Goal: Task Accomplishment & Management: Manage account settings

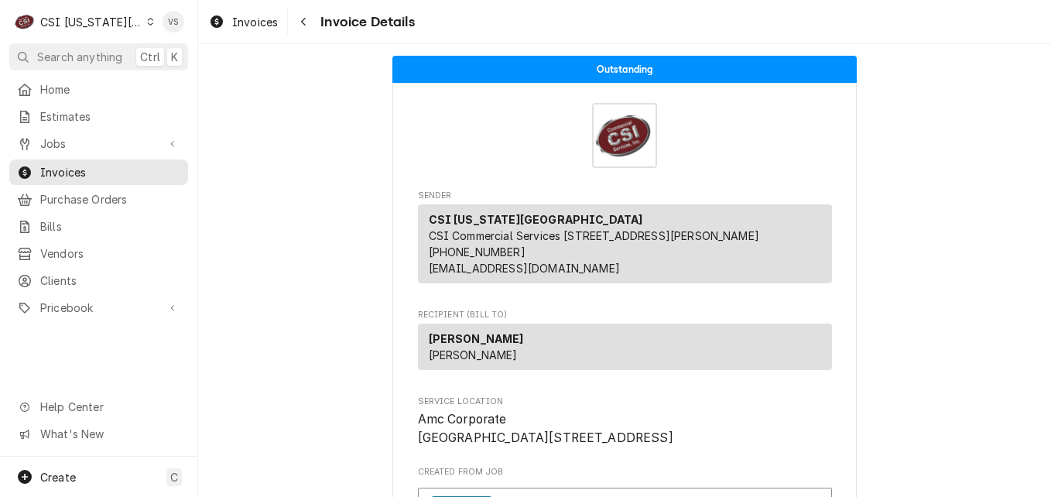
scroll to position [232, 0]
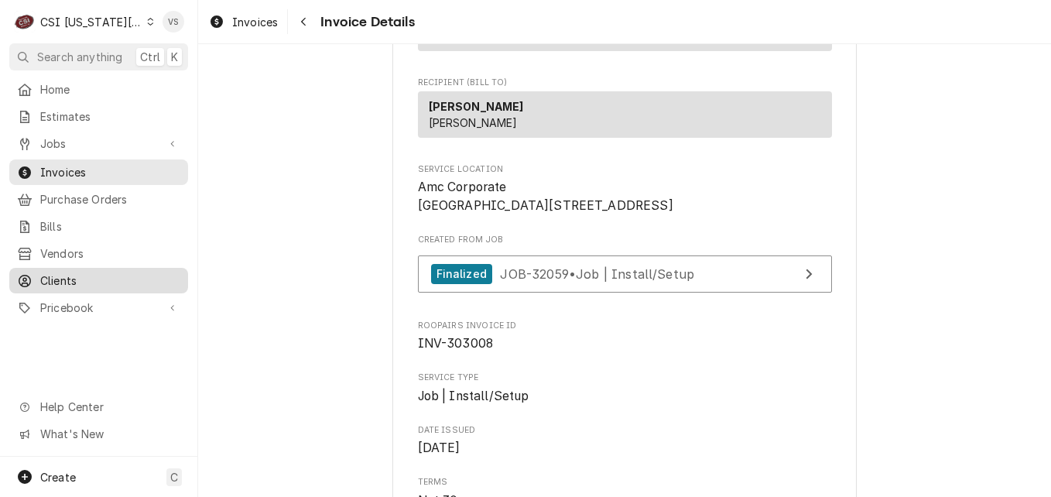
click at [81, 278] on span "Clients" at bounding box center [110, 280] width 140 height 16
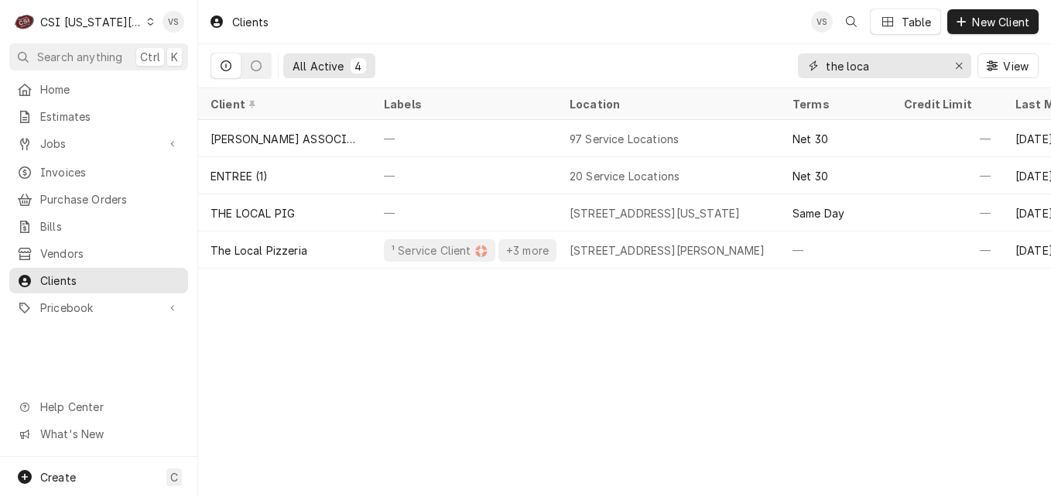
drag, startPoint x: 857, startPoint y: 69, endPoint x: 758, endPoint y: 73, distance: 99.1
click at [758, 73] on div "All Active 4 the loca View" at bounding box center [624, 65] width 828 height 43
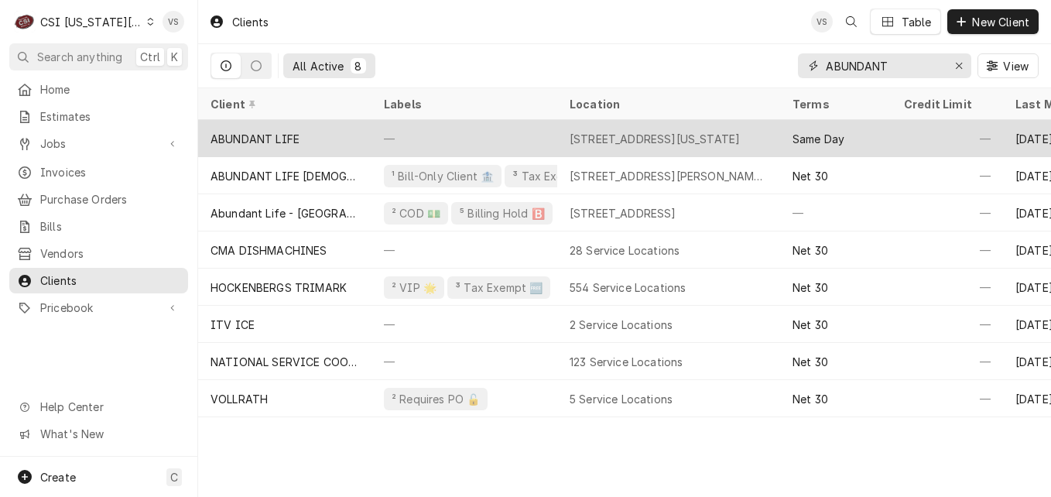
type input "ABUNDANT"
click at [281, 137] on div "ABUNDANT LIFE" at bounding box center [254, 139] width 89 height 16
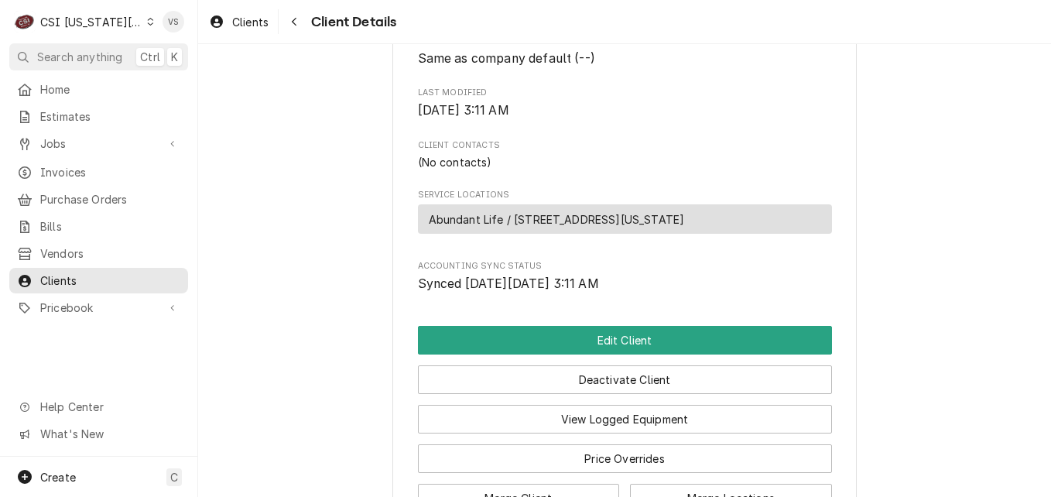
scroll to position [464, 0]
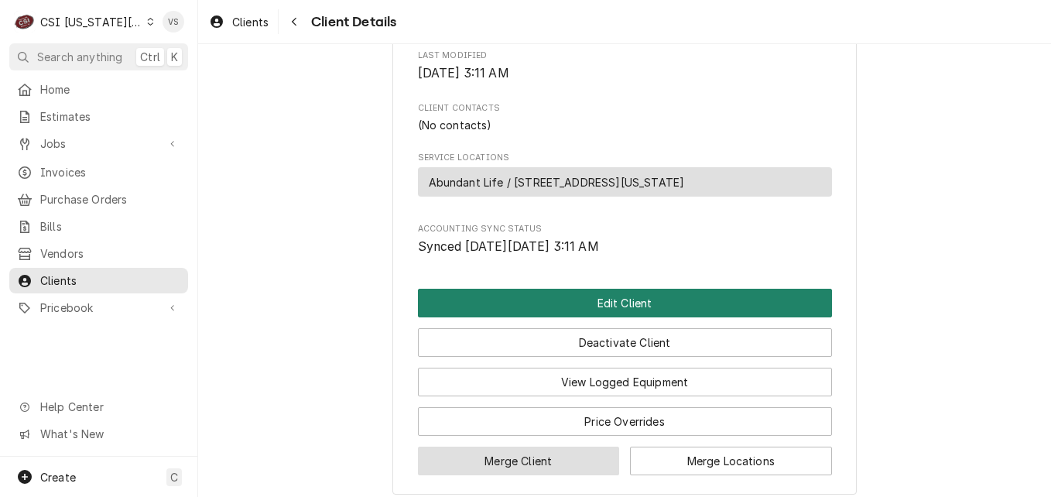
click at [525, 474] on button "Merge Client" at bounding box center [519, 460] width 202 height 29
click at [496, 317] on button "Edit Client" at bounding box center [625, 303] width 414 height 29
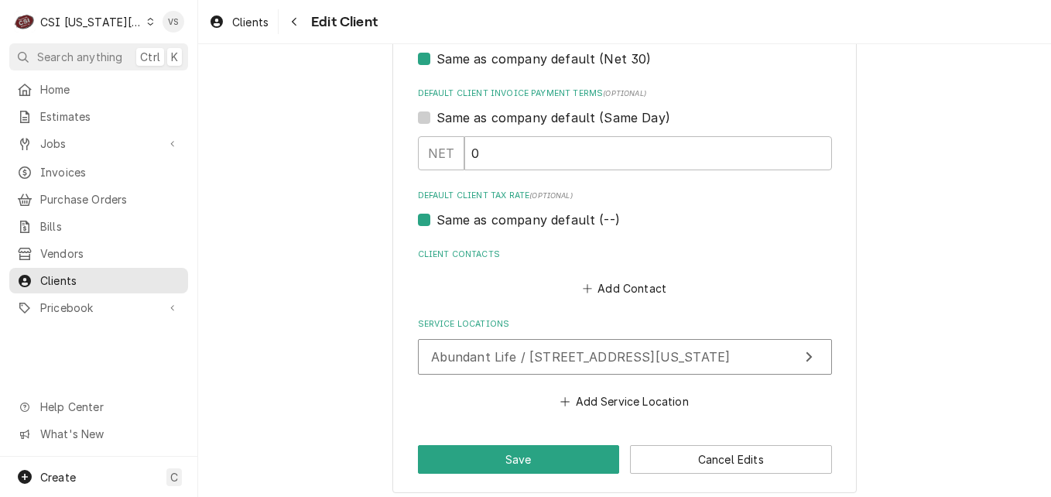
scroll to position [959, 0]
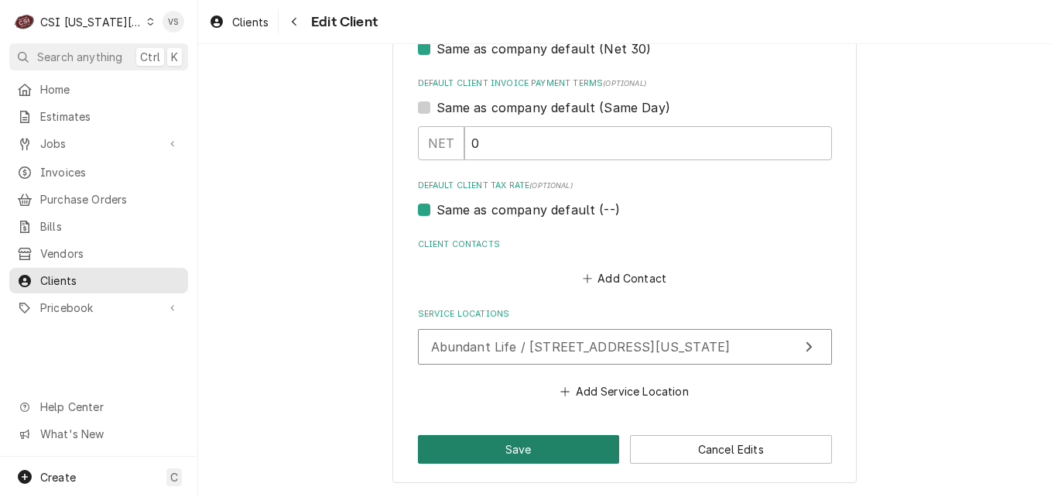
click at [501, 452] on button "Save" at bounding box center [519, 449] width 202 height 29
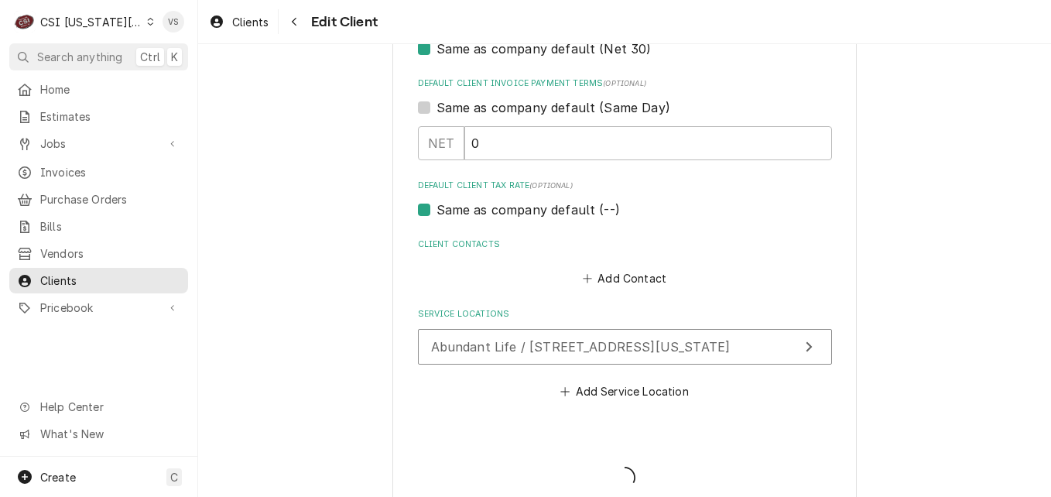
type textarea "x"
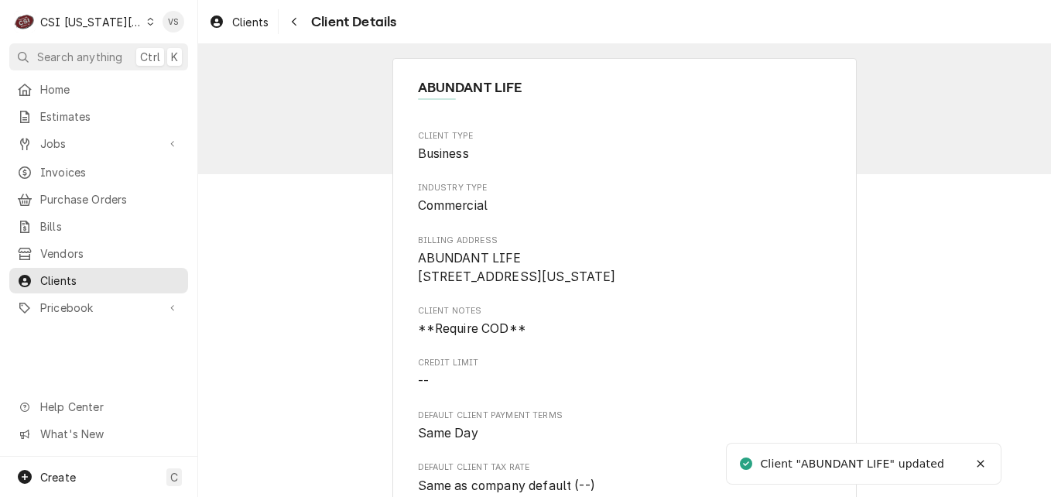
click at [64, 272] on span "Clients" at bounding box center [110, 280] width 140 height 16
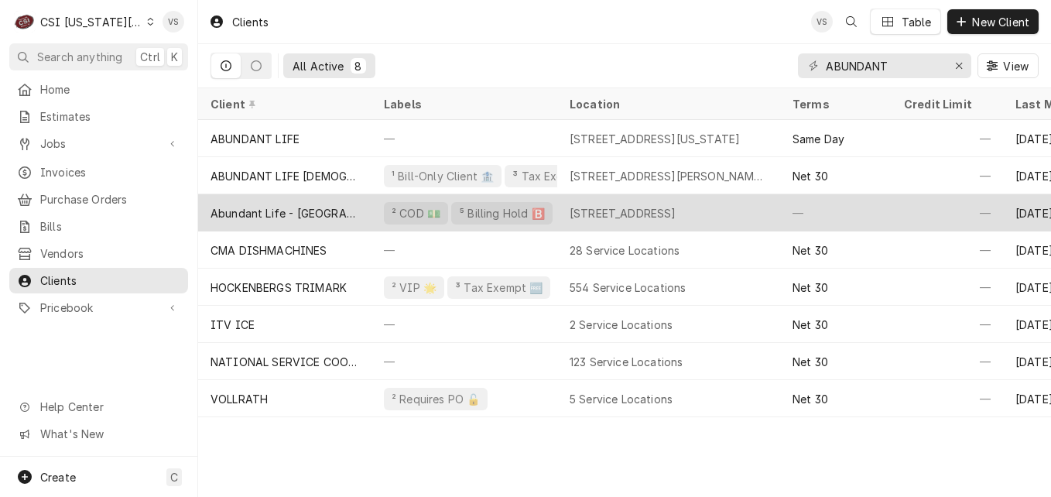
click at [279, 219] on div "Abundant Life - Overland Park Campus" at bounding box center [284, 212] width 173 height 37
click at [276, 208] on div "Abundant Life - Overland Park Campus" at bounding box center [284, 213] width 149 height 16
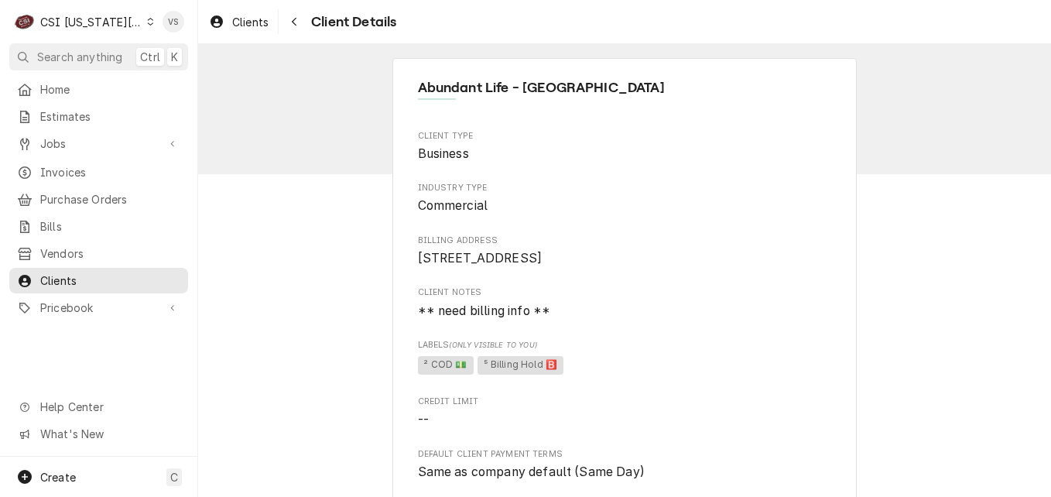
scroll to position [747, 0]
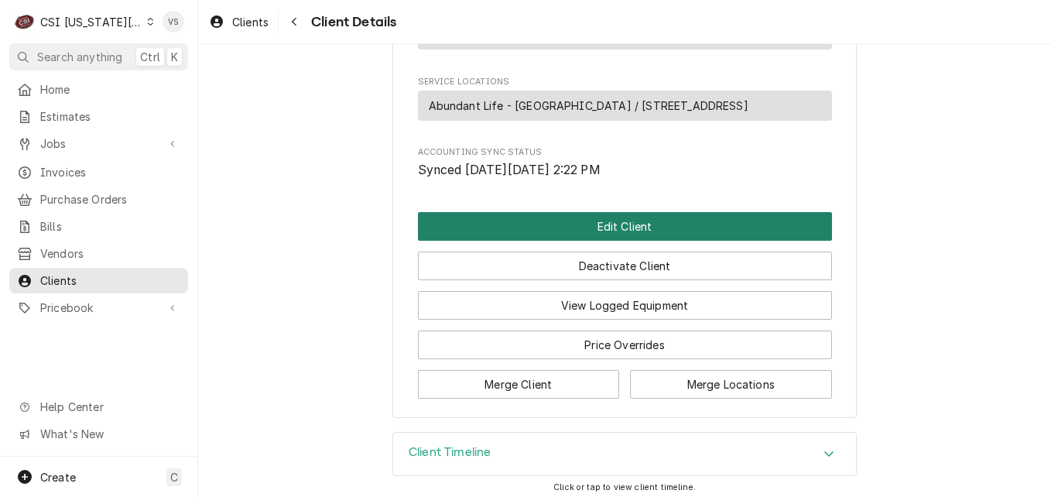
click at [502, 221] on button "Edit Client" at bounding box center [625, 226] width 414 height 29
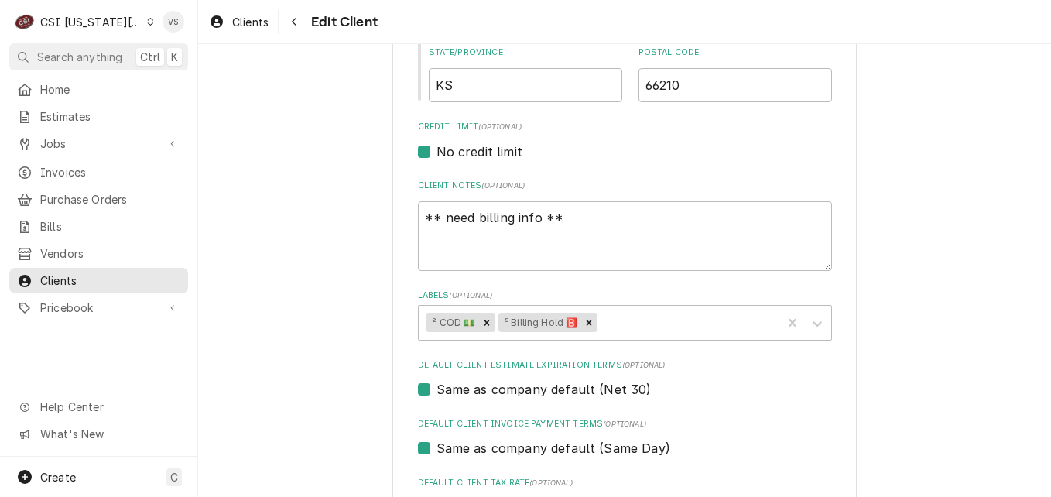
scroll to position [696, 0]
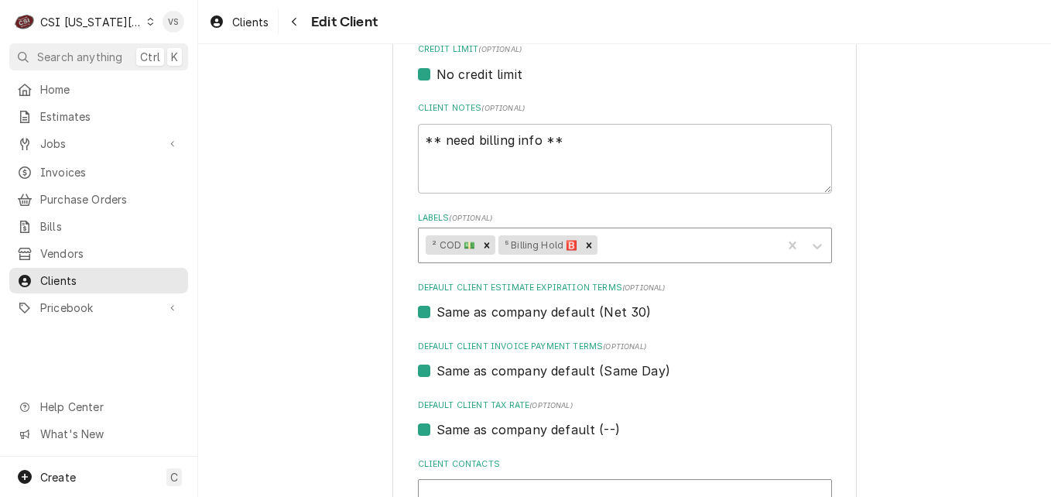
click at [610, 245] on div "Labels" at bounding box center [686, 245] width 173 height 28
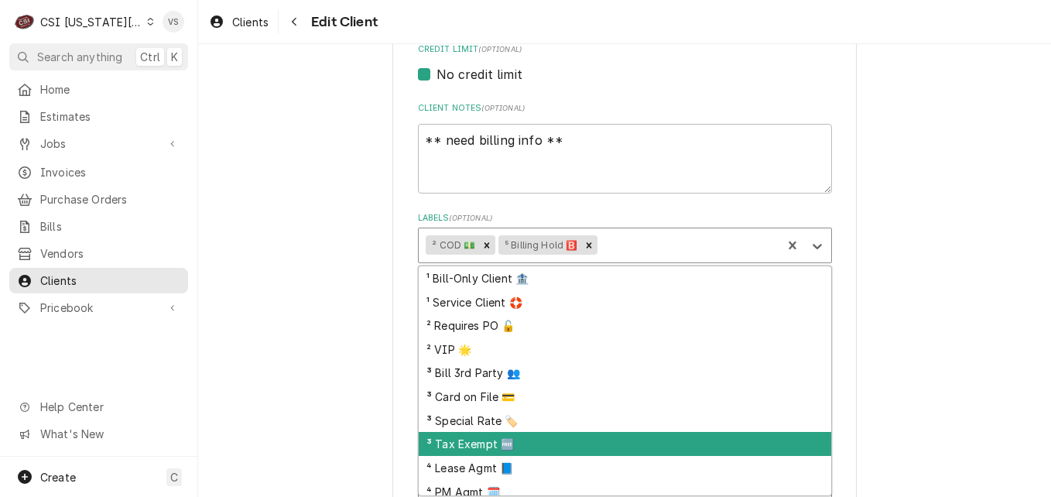
click at [467, 445] on div "³ Tax Exempt 🆓" at bounding box center [625, 444] width 412 height 24
type textarea "x"
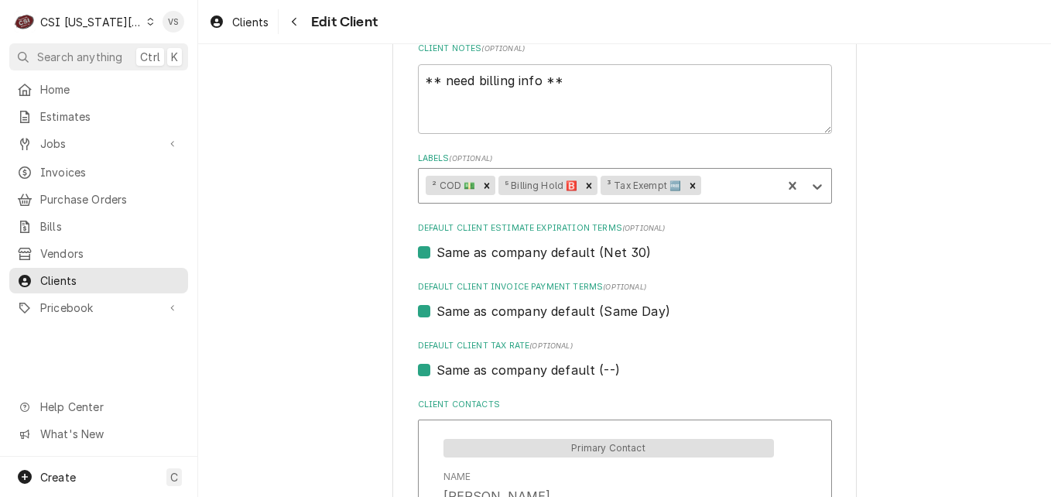
scroll to position [774, 0]
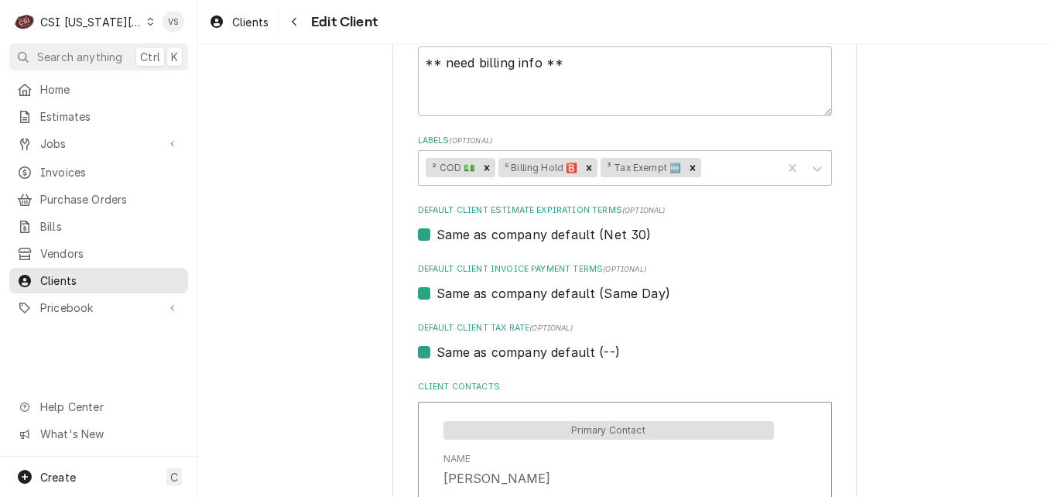
click at [436, 354] on label "Same as company default (--)" at bounding box center [527, 352] width 183 height 19
click at [436, 354] on input "Same as company default (--)" at bounding box center [643, 360] width 414 height 34
checkbox input "false"
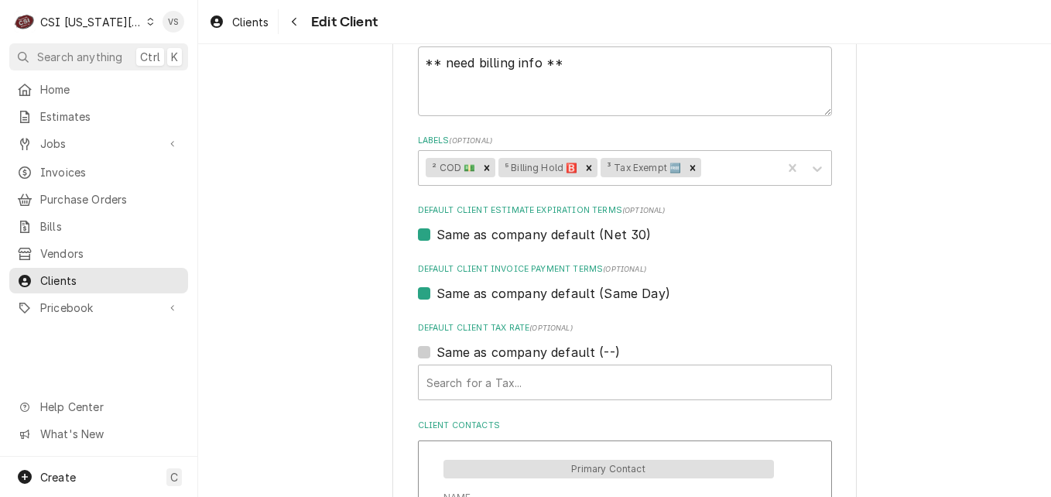
click at [450, 382] on div "Default Client Tax Rate" at bounding box center [624, 382] width 397 height 28
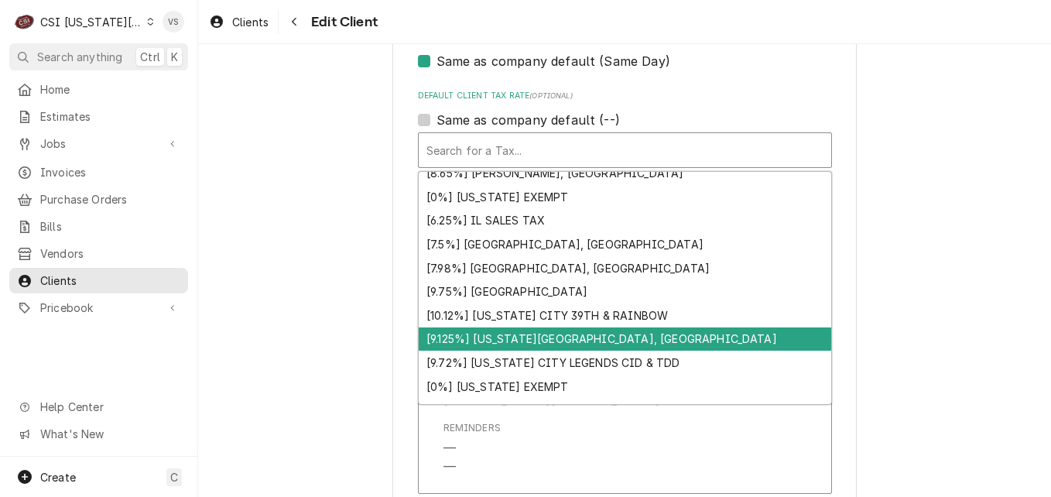
scroll to position [798, 0]
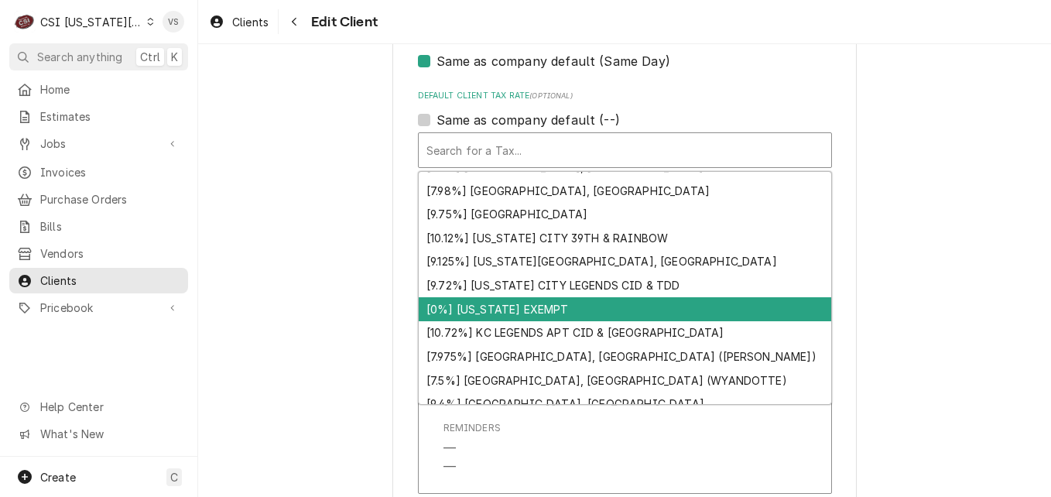
click at [477, 313] on div "[0%] KANSAS EXEMPT" at bounding box center [625, 309] width 412 height 24
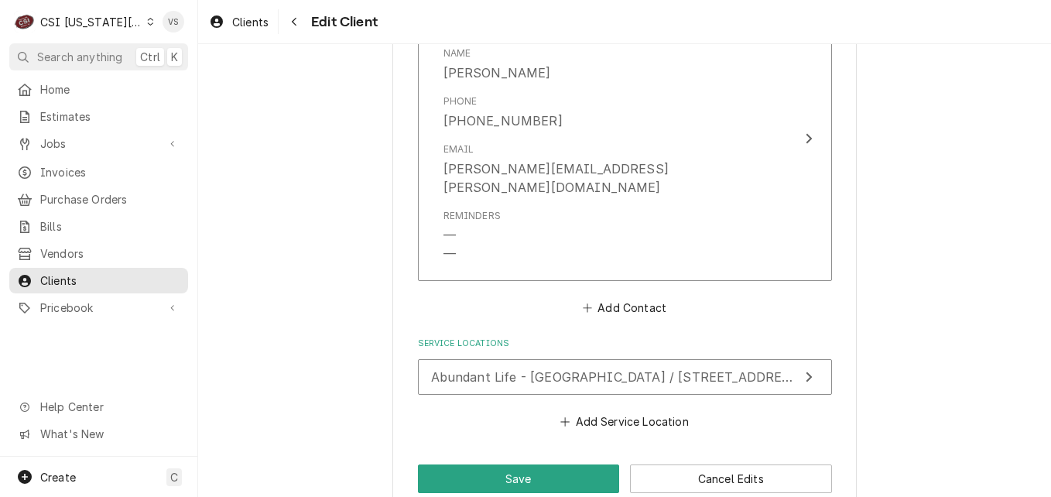
scroll to position [1255, 0]
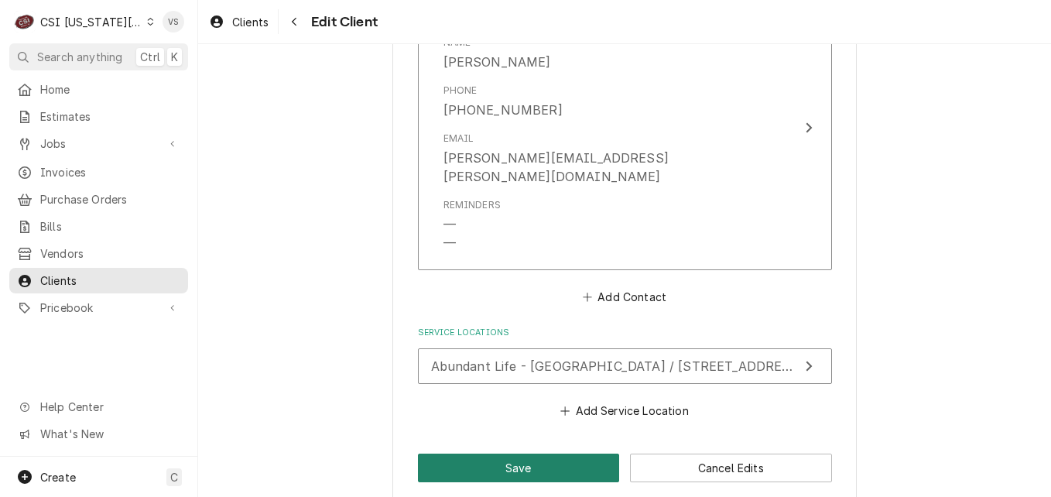
click at [508, 453] on button "Save" at bounding box center [519, 467] width 202 height 29
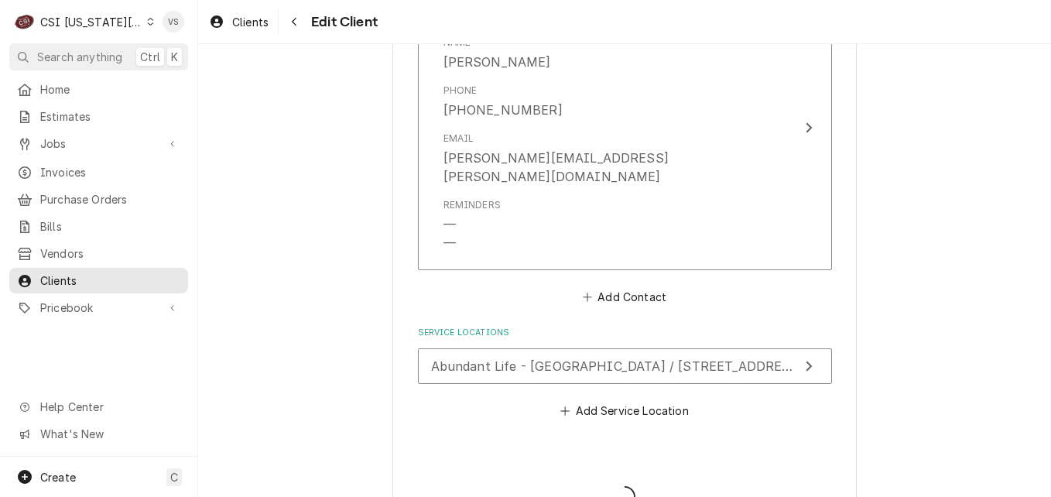
type textarea "x"
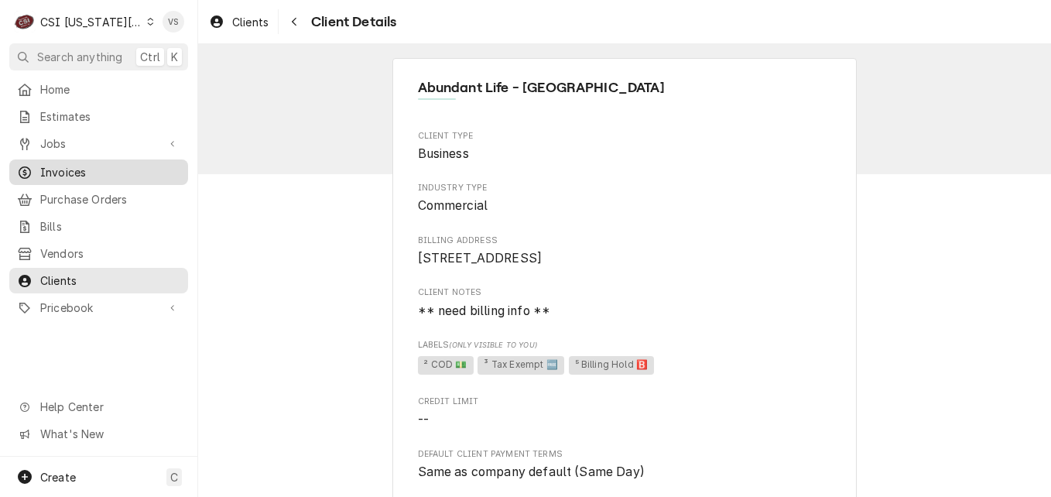
click at [63, 172] on span "Invoices" at bounding box center [110, 172] width 140 height 16
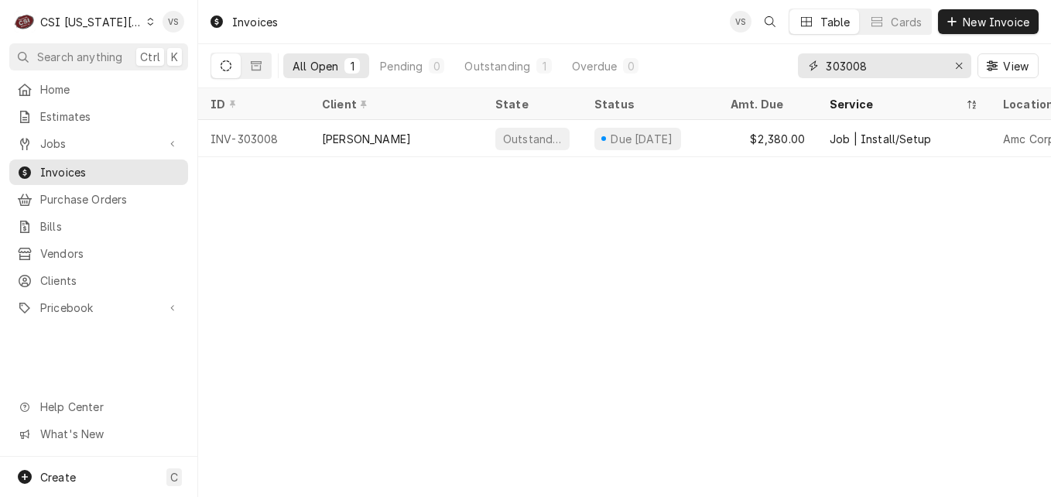
drag, startPoint x: 872, startPoint y: 62, endPoint x: 841, endPoint y: 67, distance: 31.3
click at [842, 65] on input "303008" at bounding box center [884, 65] width 116 height 25
click at [911, 70] on input "303008" at bounding box center [884, 65] width 116 height 25
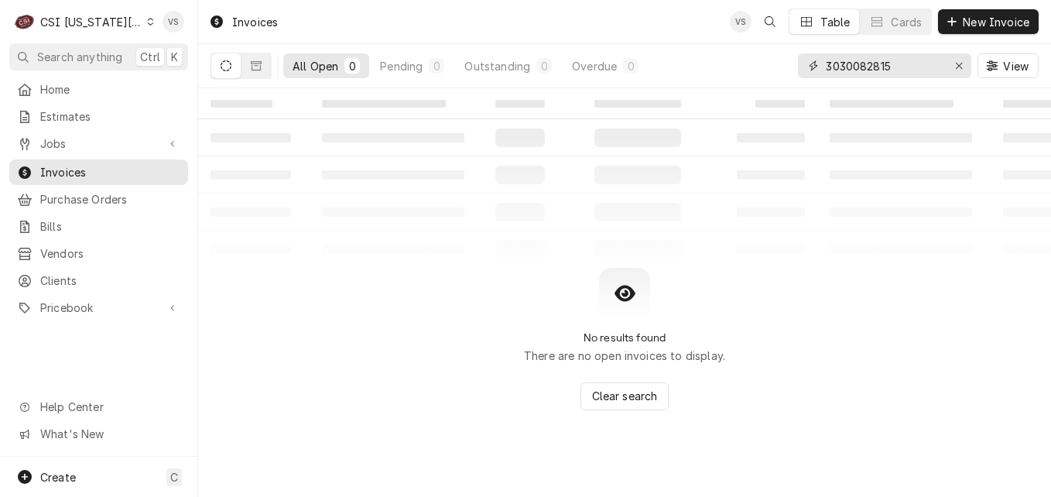
drag, startPoint x: 901, startPoint y: 67, endPoint x: 822, endPoint y: 65, distance: 78.9
click at [822, 65] on div "3030082815" at bounding box center [884, 65] width 173 height 25
type input "3"
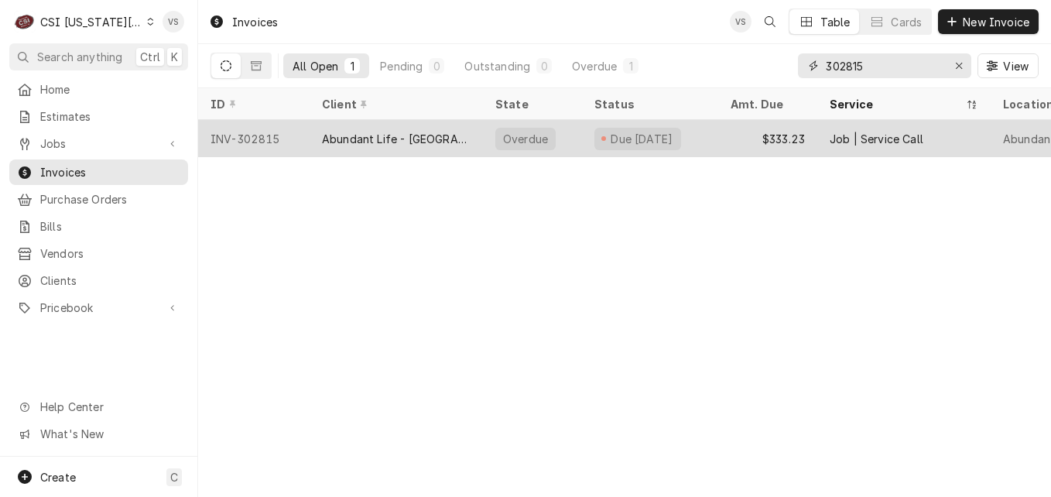
type input "302815"
click at [428, 134] on div "Abundant Life - [GEOGRAPHIC_DATA]" at bounding box center [396, 139] width 149 height 16
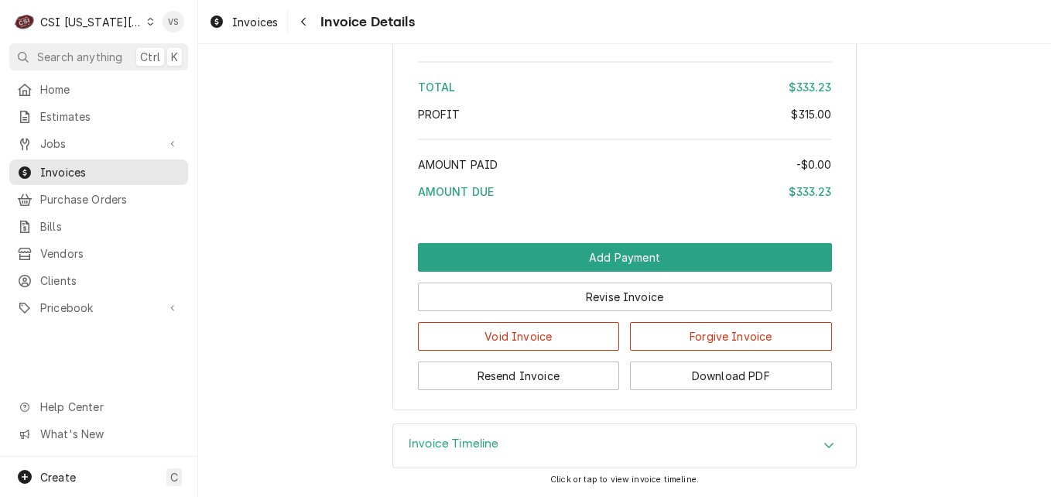
scroll to position [2734, 0]
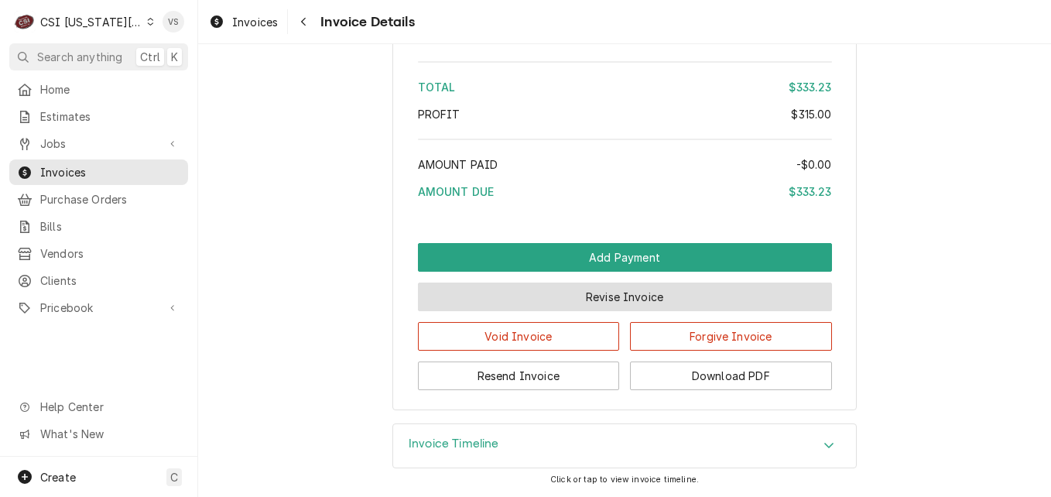
click at [556, 298] on button "Revise Invoice" at bounding box center [625, 296] width 414 height 29
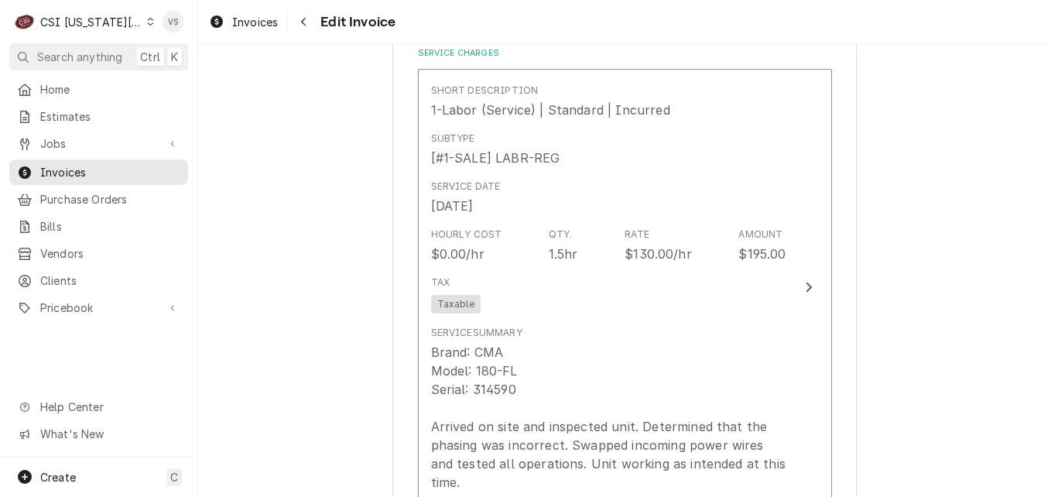
scroll to position [1315, 0]
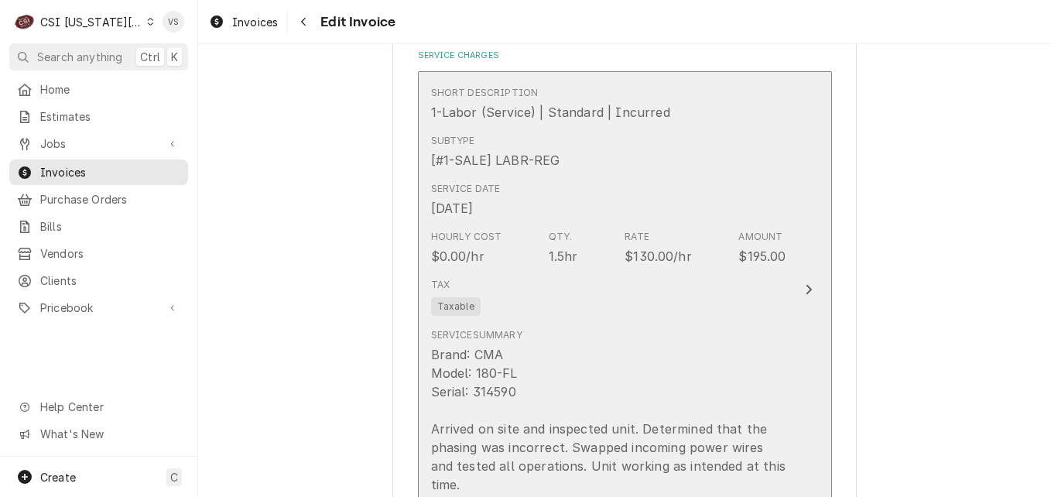
click at [558, 294] on div "Tax Taxable" at bounding box center [608, 297] width 355 height 50
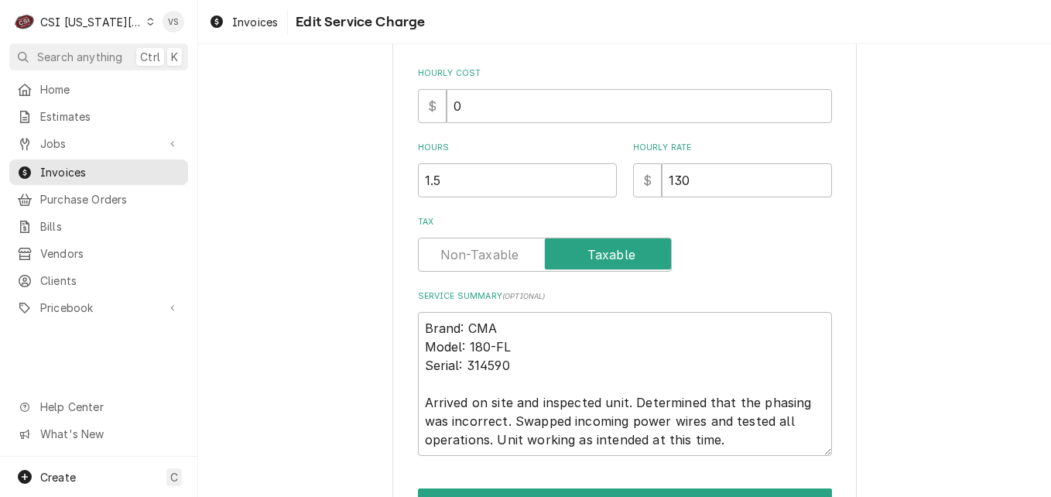
scroll to position [402, 0]
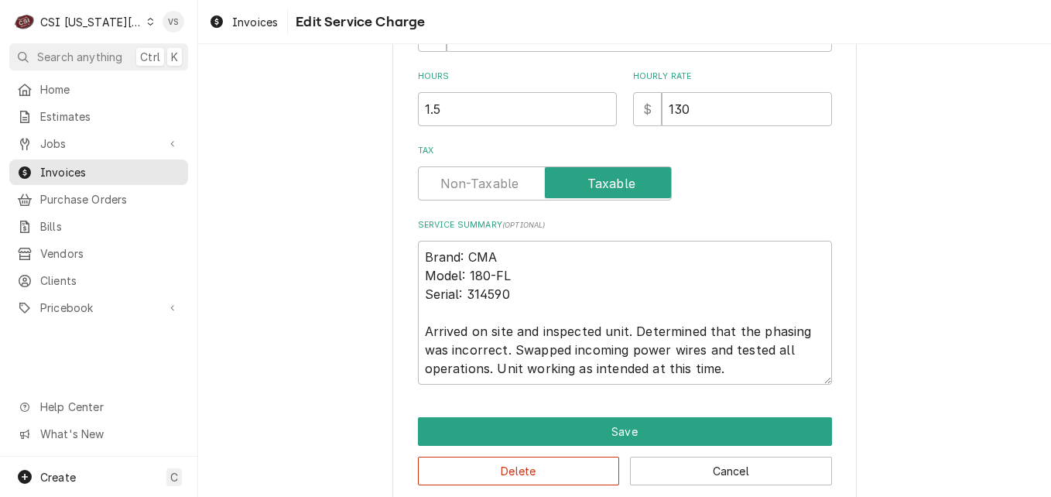
type textarea "x"
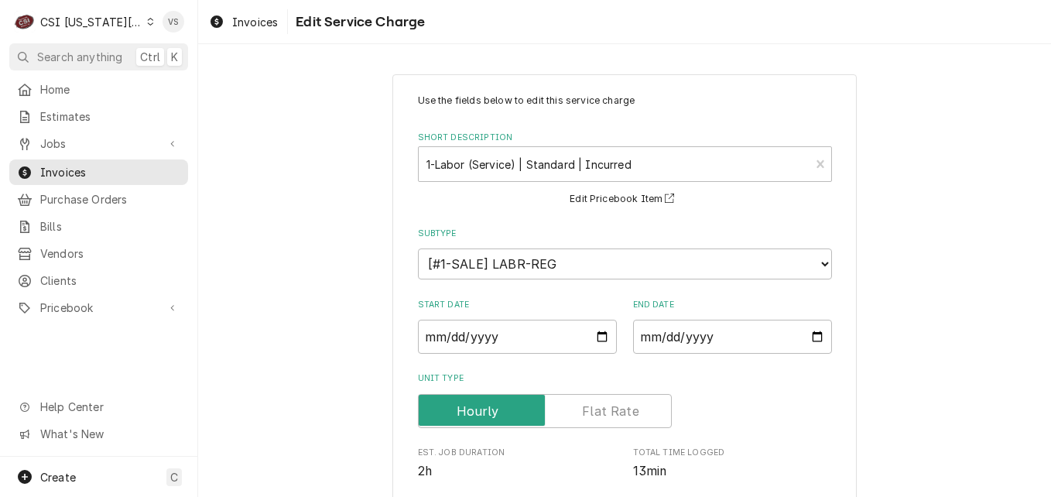
scroll to position [464, 0]
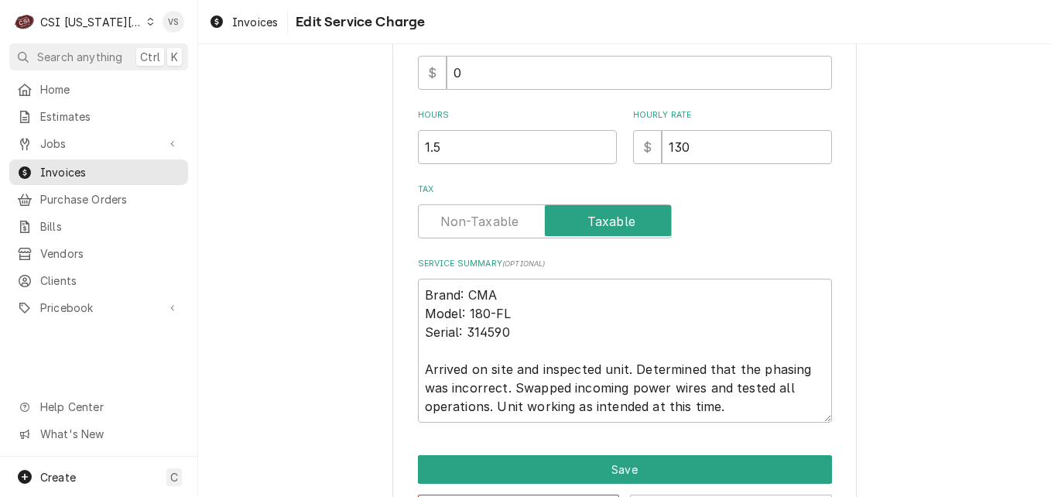
click at [466, 227] on label "Tax" at bounding box center [545, 221] width 254 height 34
click at [466, 227] on input "Tax" at bounding box center [545, 221] width 240 height 34
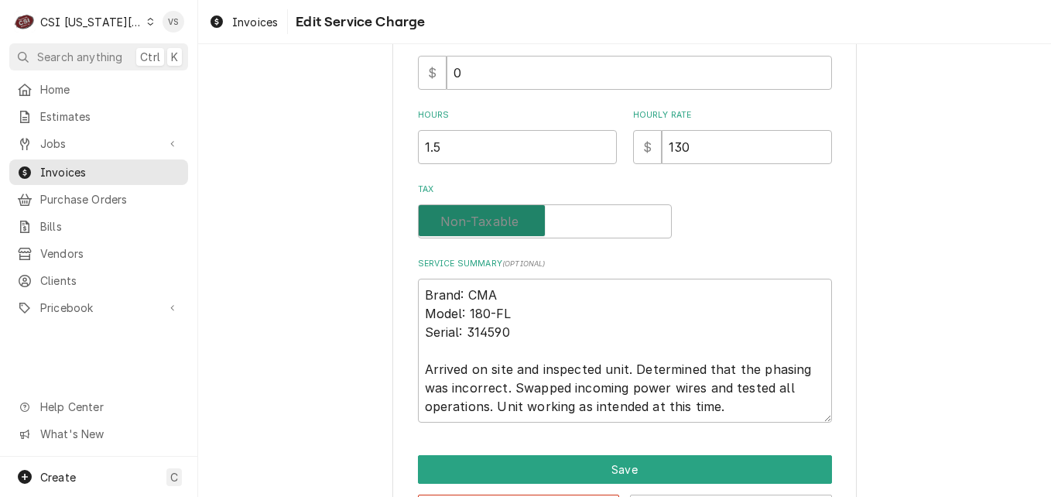
checkbox input "false"
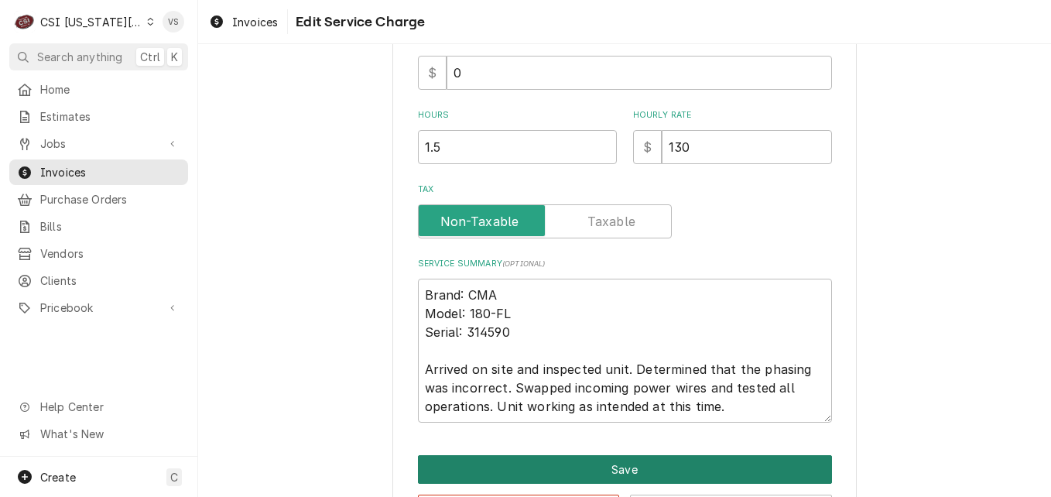
click at [539, 467] on button "Save" at bounding box center [625, 469] width 414 height 29
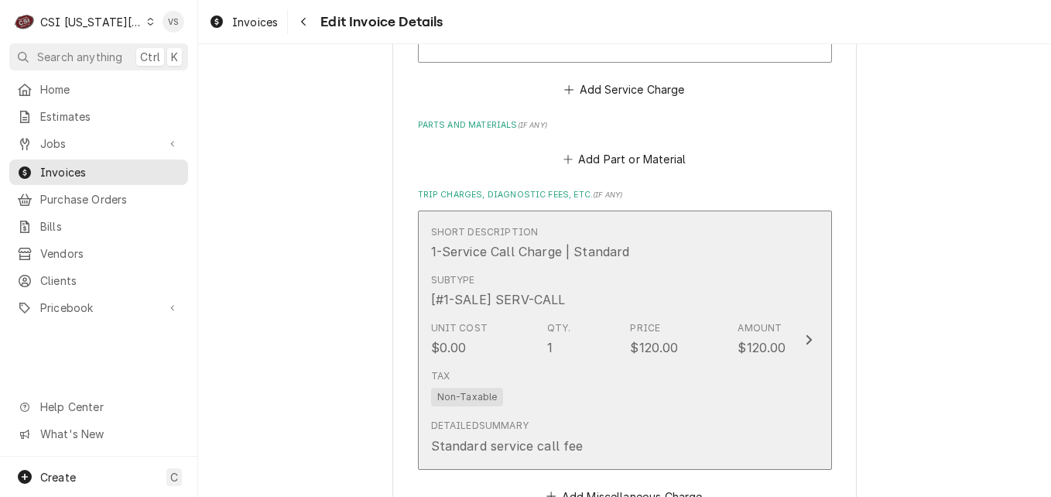
scroll to position [2070, 0]
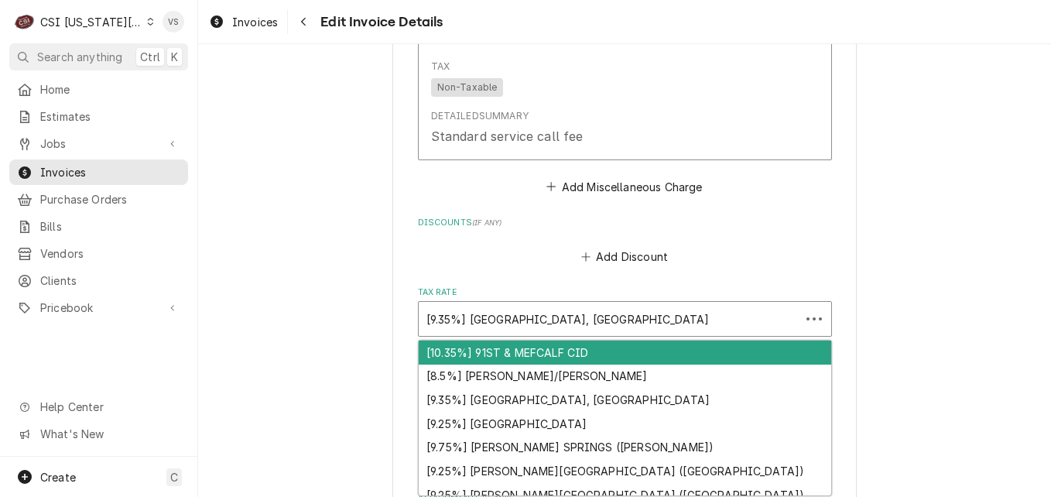
click at [498, 324] on div "Use Up and Down to choose options, press Enter to select the currently focused …" at bounding box center [625, 319] width 414 height 36
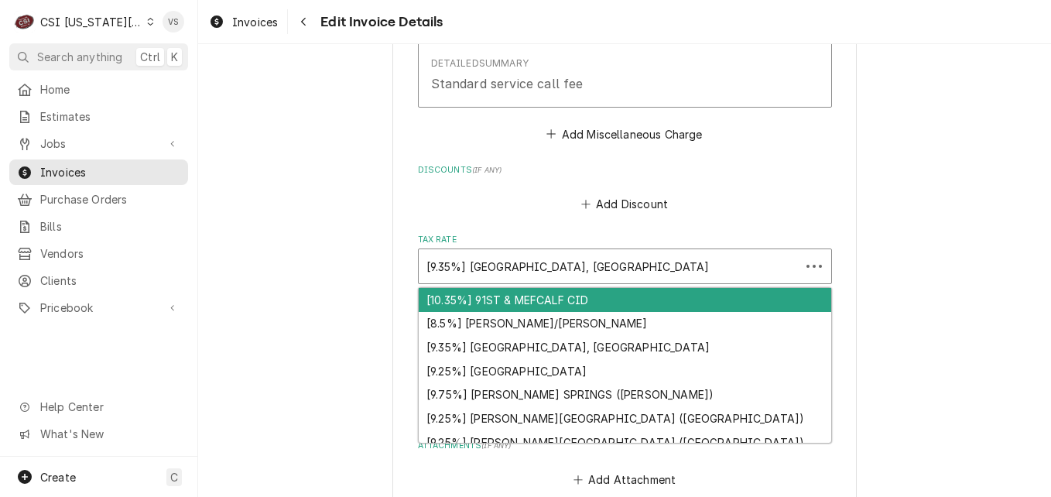
scroll to position [2148, 0]
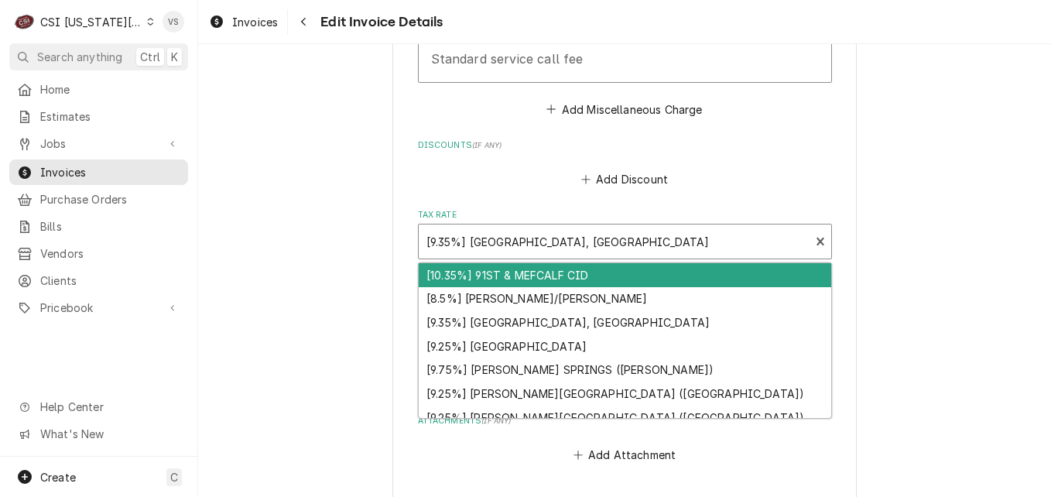
click at [446, 235] on div "Tax Rate" at bounding box center [614, 241] width 376 height 28
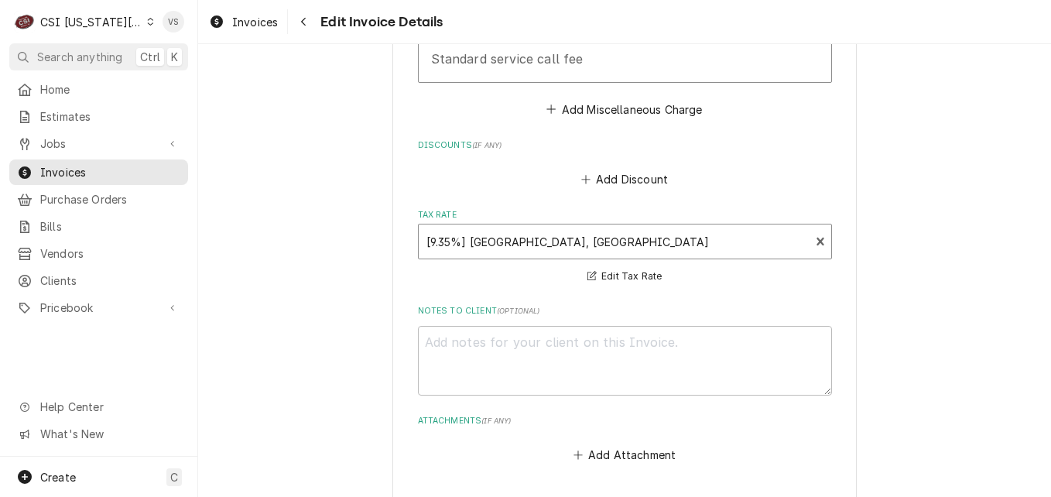
click at [436, 241] on div "Tax Rate" at bounding box center [614, 241] width 376 height 28
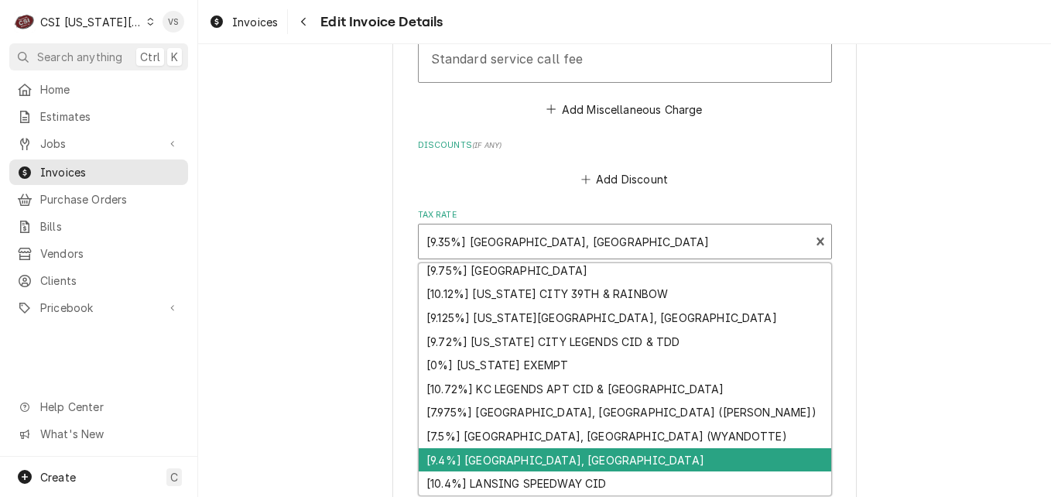
scroll to position [793, 0]
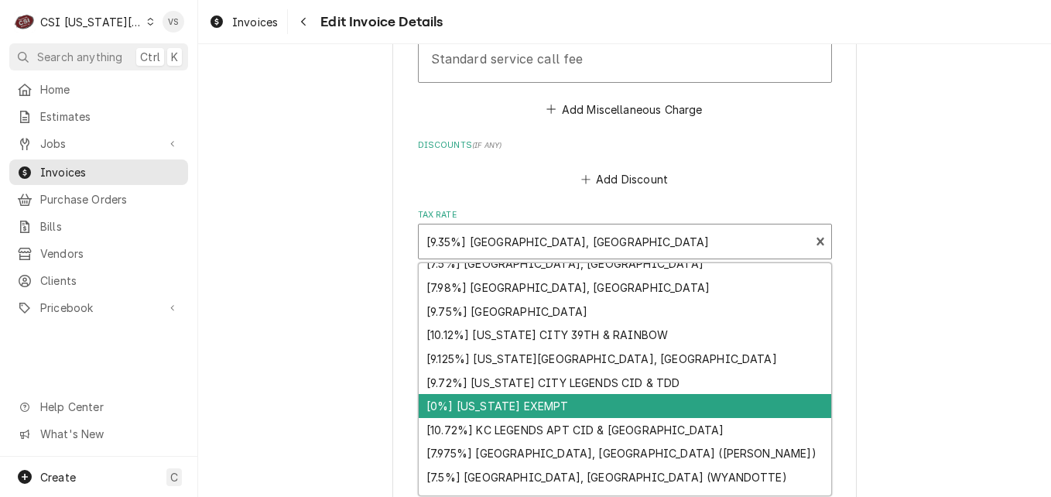
click at [485, 400] on div "[0%] KANSAS EXEMPT" at bounding box center [625, 406] width 412 height 24
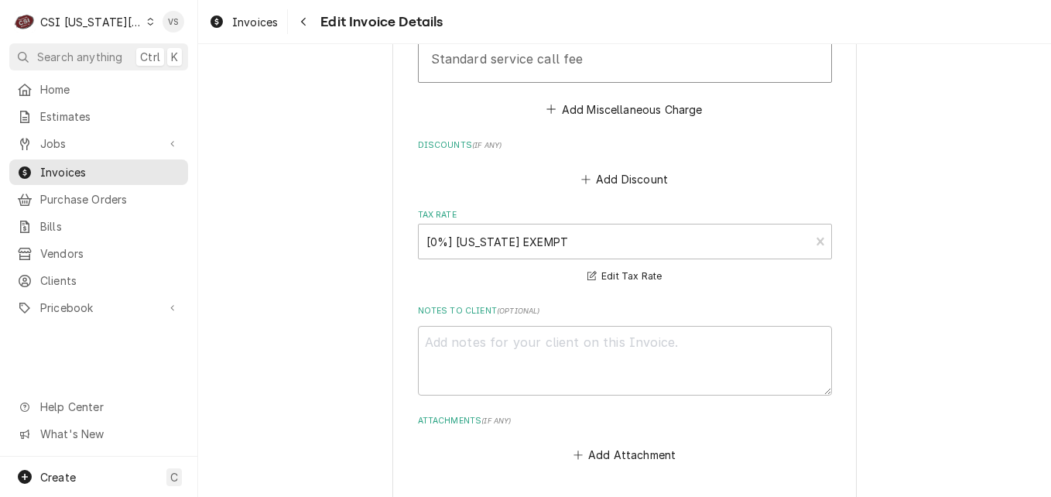
scroll to position [2535, 0]
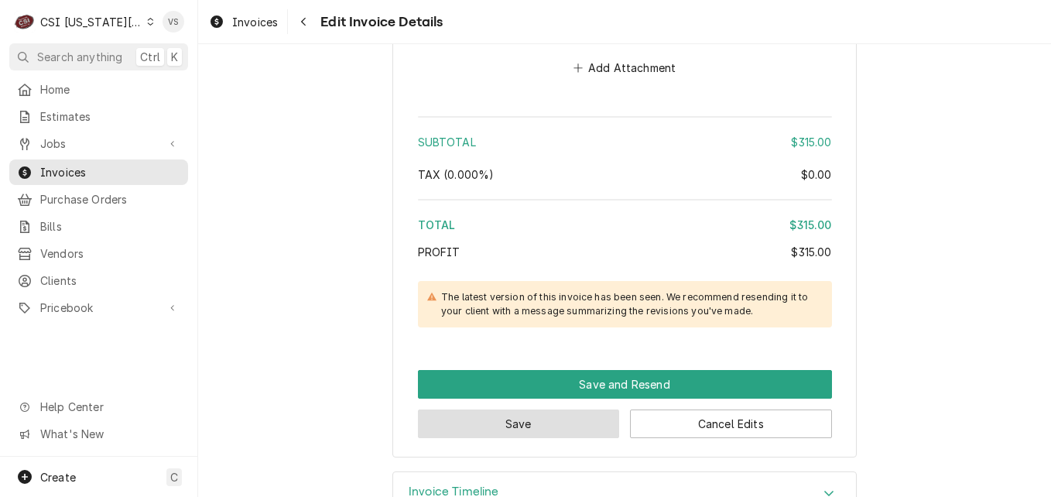
click at [574, 413] on button "Save" at bounding box center [519, 423] width 202 height 29
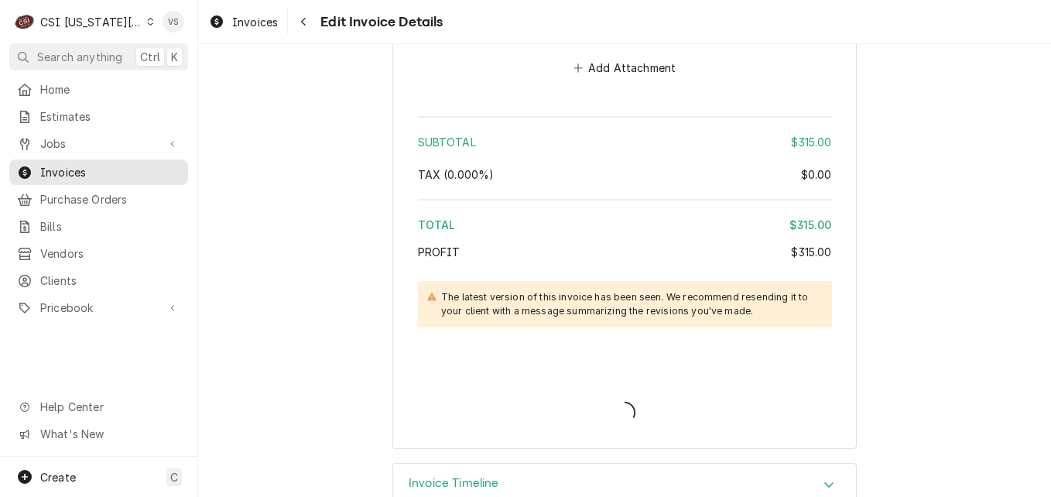
type textarea "x"
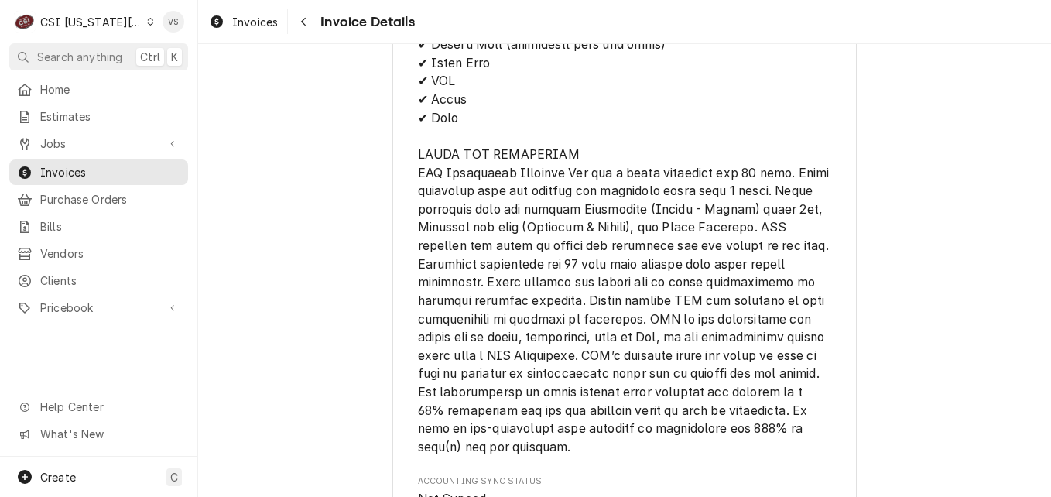
scroll to position [2682, 0]
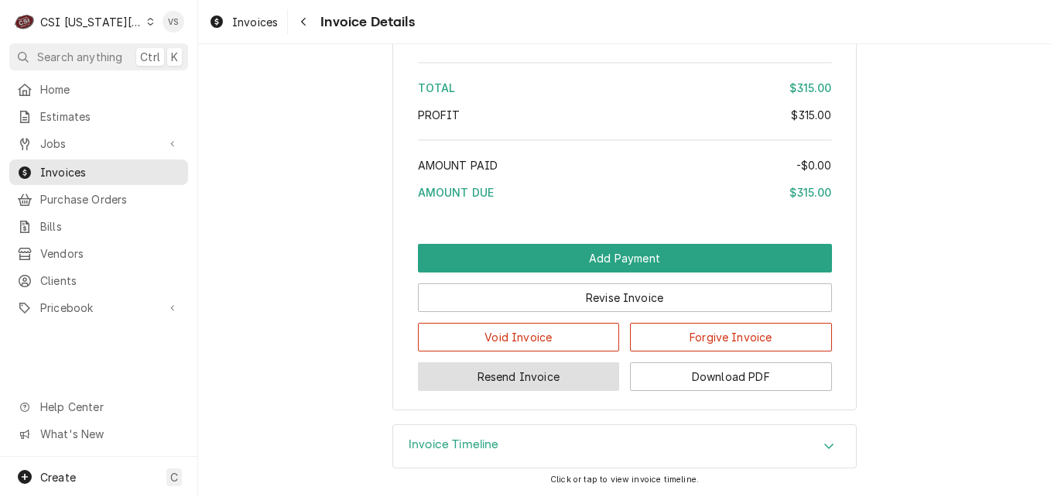
click at [521, 378] on button "Resend Invoice" at bounding box center [519, 376] width 202 height 29
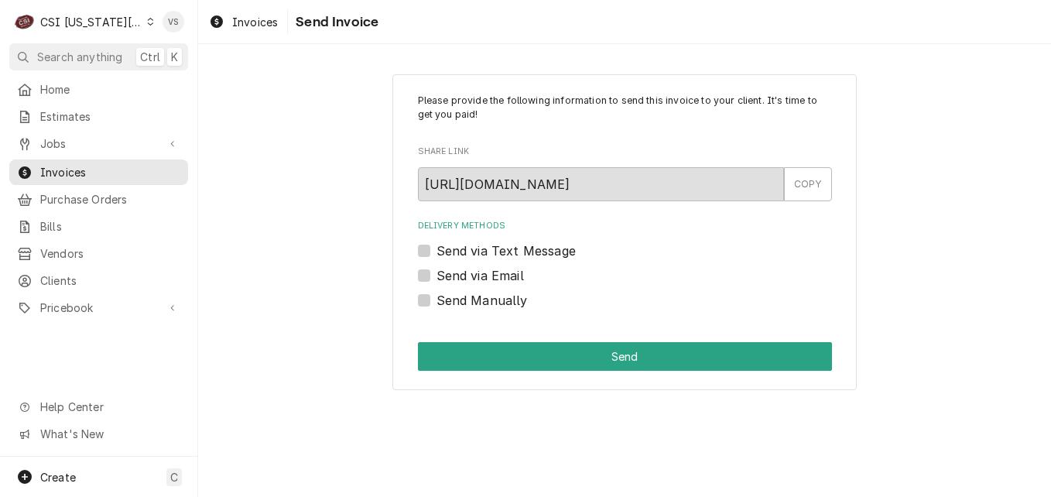
click at [436, 275] on label "Send via Email" at bounding box center [479, 275] width 87 height 19
click at [436, 275] on input "Send via Email" at bounding box center [643, 283] width 414 height 34
checkbox input "true"
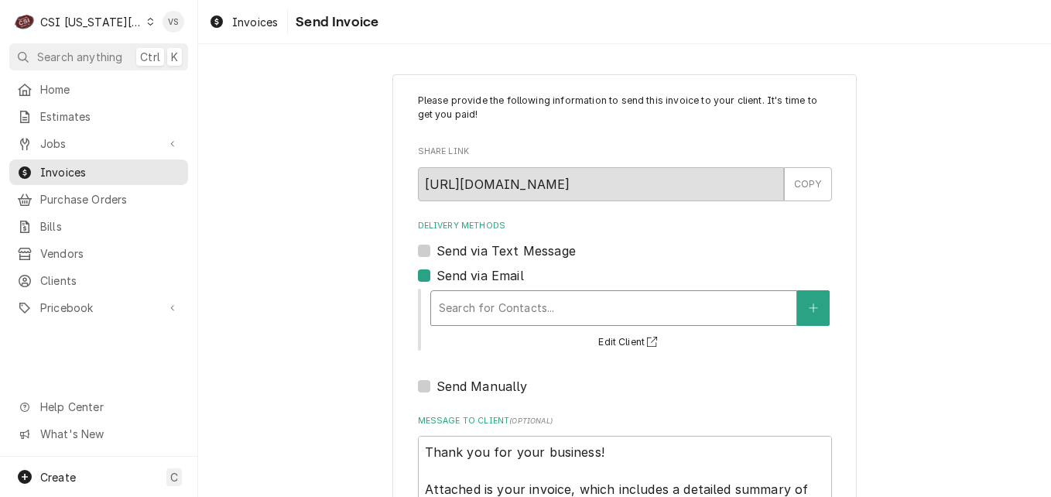
click at [464, 311] on div "Delivery Methods" at bounding box center [614, 308] width 350 height 28
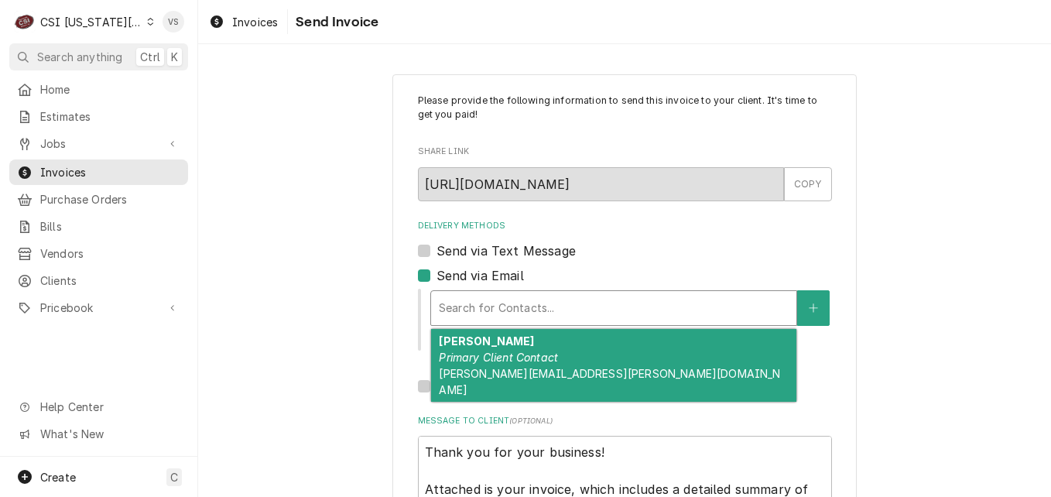
click at [484, 354] on em "Primary Client Contact" at bounding box center [498, 356] width 119 height 13
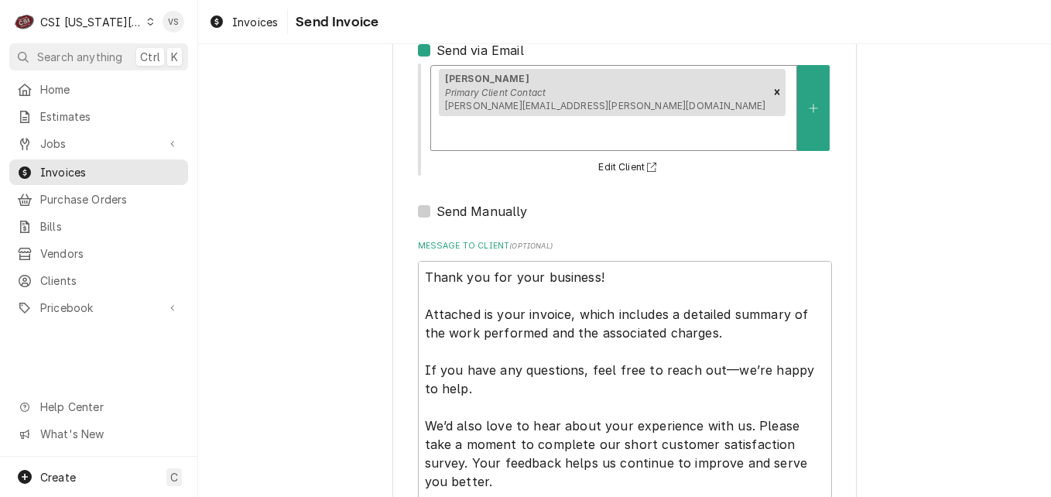
scroll to position [309, 0]
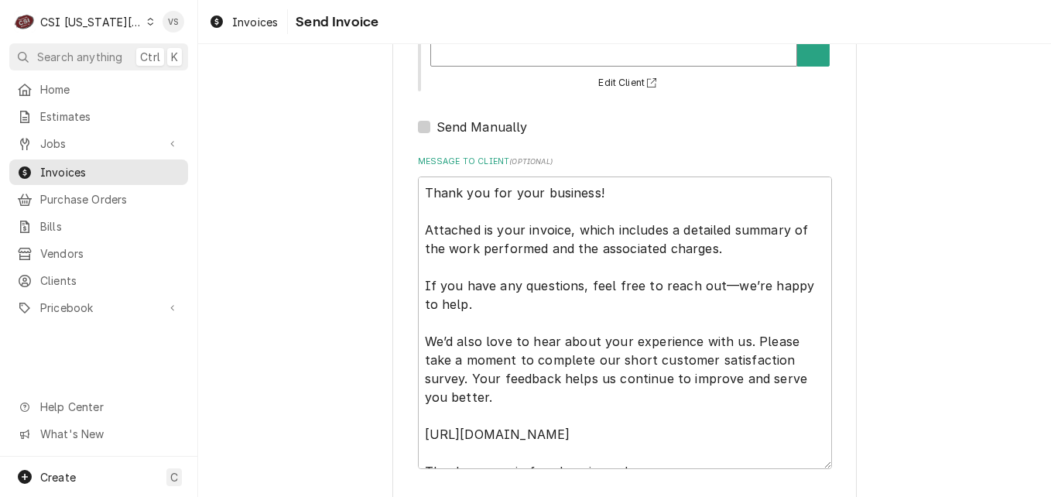
type textarea "x"
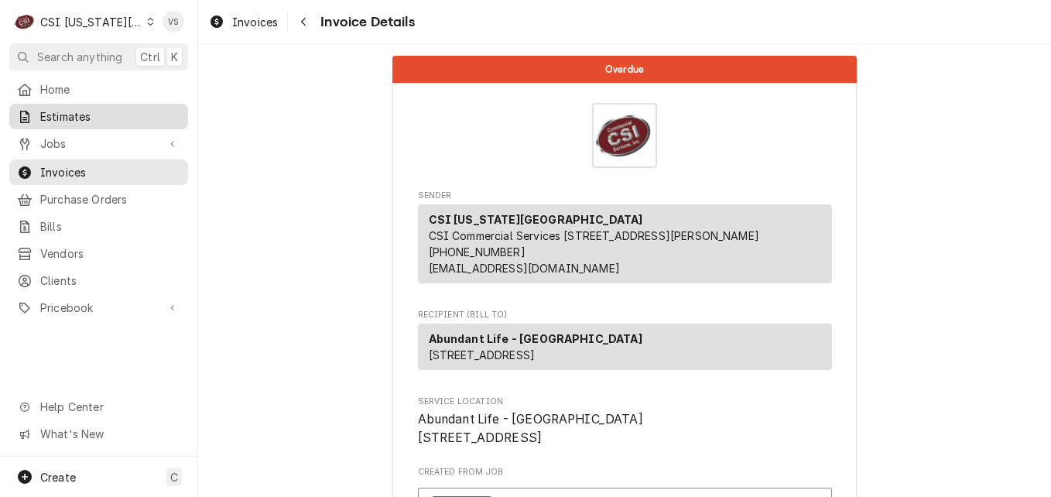
click at [57, 115] on span "Estimates" at bounding box center [110, 116] width 140 height 16
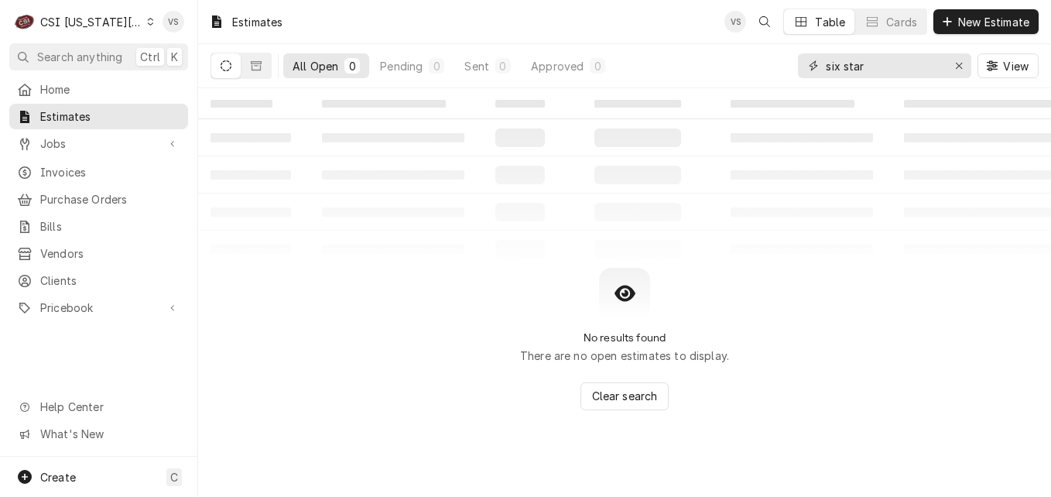
drag, startPoint x: 822, startPoint y: 67, endPoint x: 797, endPoint y: 67, distance: 24.8
click at [798, 67] on div "six star" at bounding box center [884, 65] width 173 height 25
type input "a"
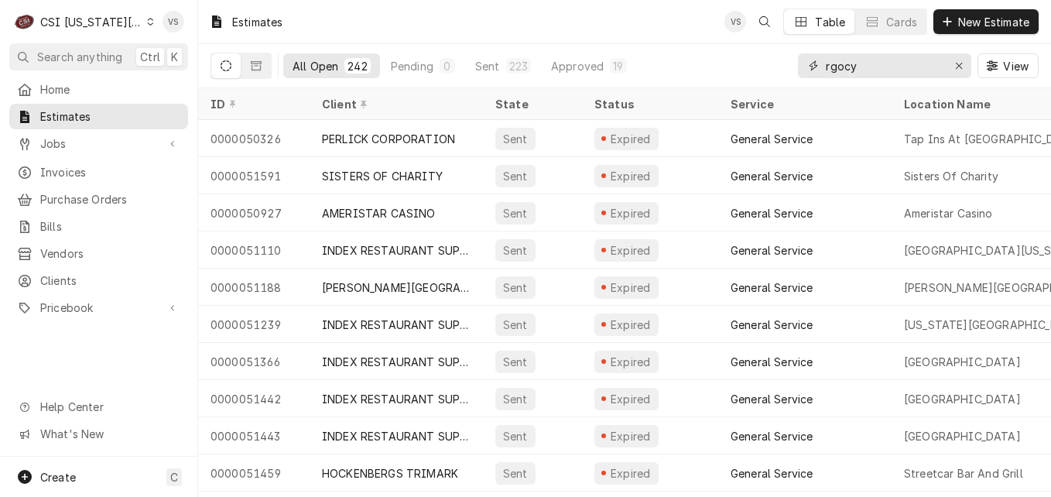
click at [843, 62] on input "rgocy" at bounding box center [884, 65] width 116 height 25
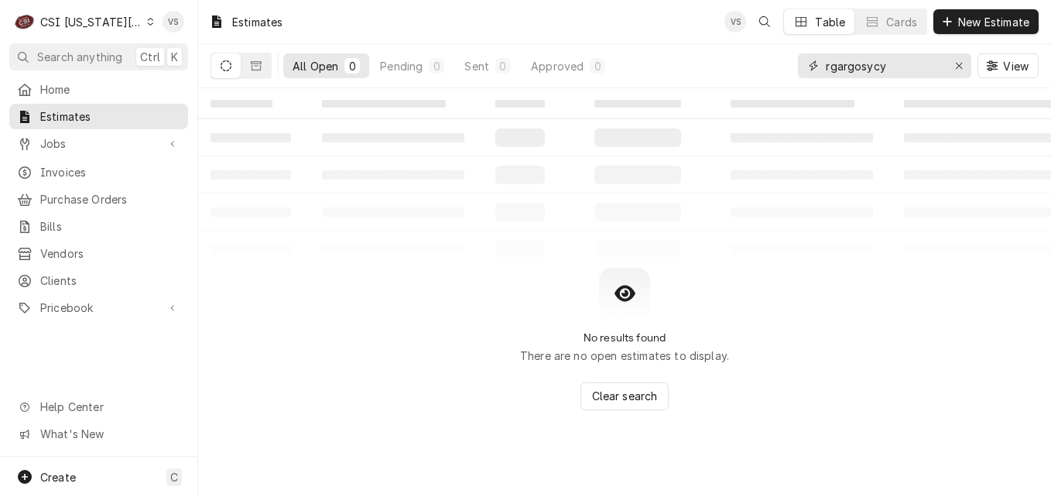
drag, startPoint x: 893, startPoint y: 60, endPoint x: 776, endPoint y: 80, distance: 118.6
click at [776, 80] on div "All Open 0 Pending 0 Sent 0 Approved 0 rgargosycy View" at bounding box center [624, 65] width 828 height 43
type input "a"
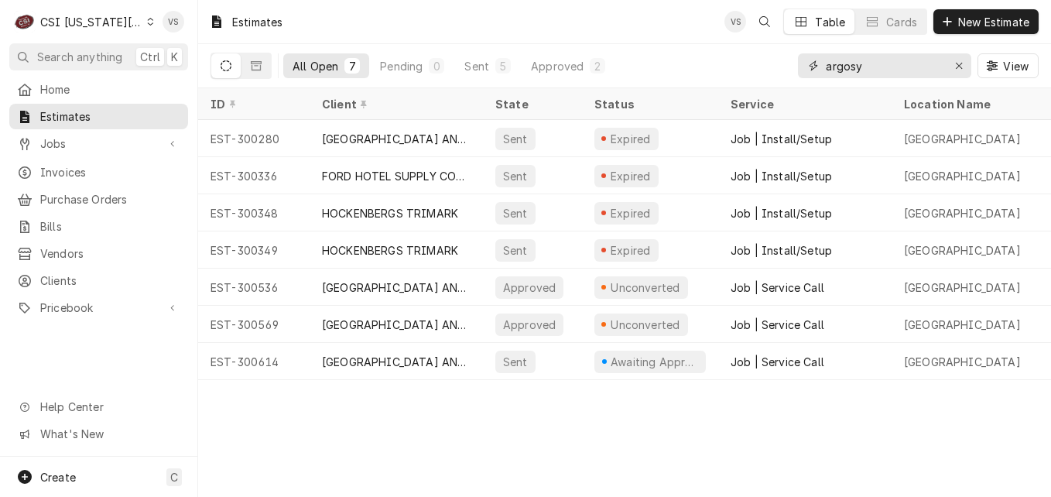
type input "argosy"
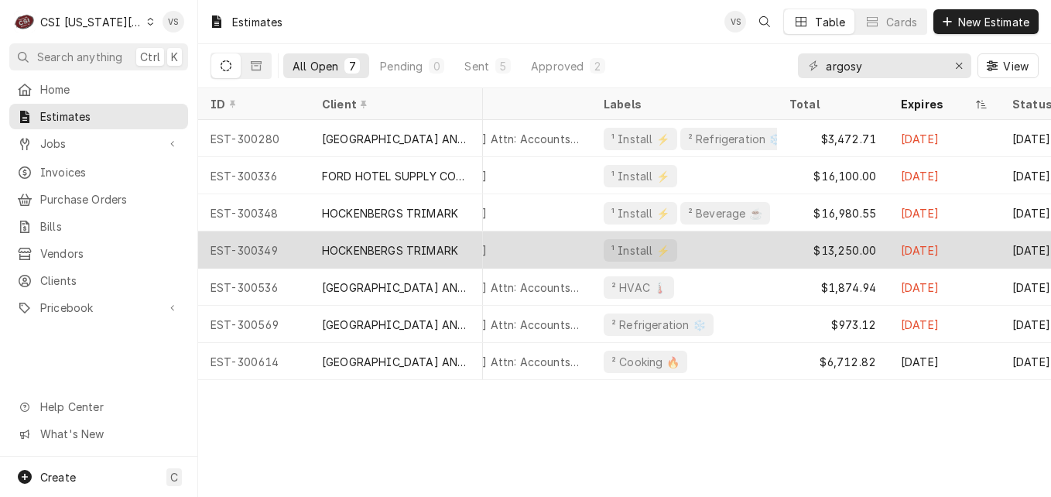
click at [709, 252] on div "¹ Install ⚡️" at bounding box center [684, 249] width 186 height 37
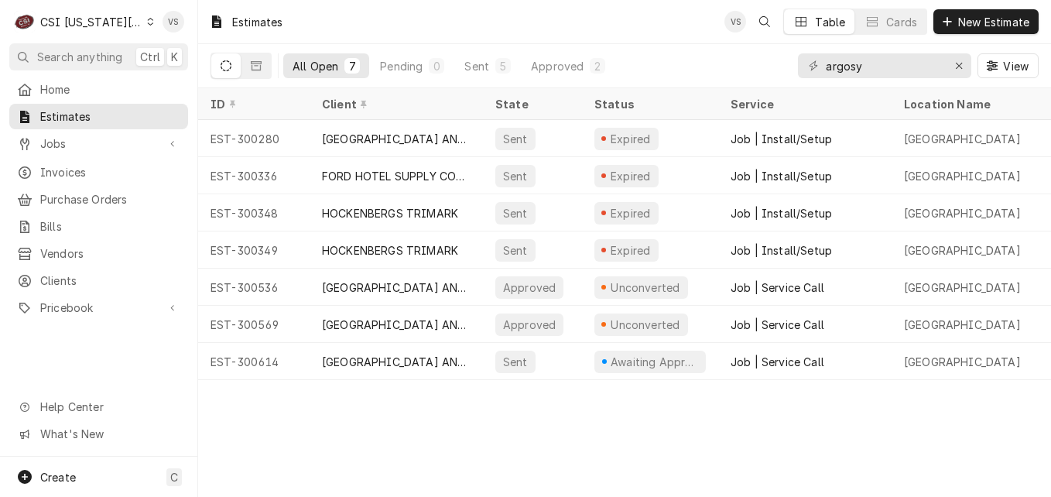
click at [840, 392] on div "Estimates VS Table Cards New Estimate All Open 7 Pending 0 Sent 5 Approved 2 ar…" at bounding box center [624, 248] width 853 height 497
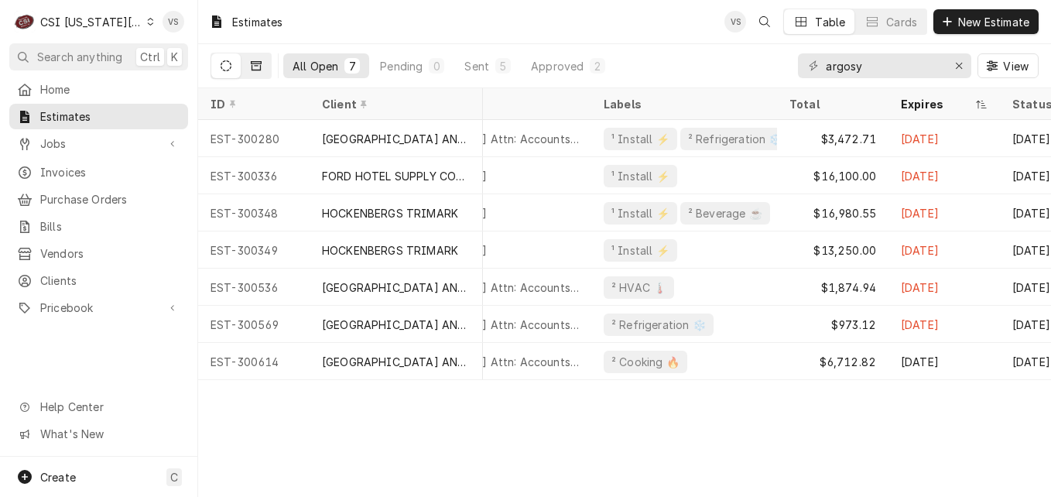
click at [254, 70] on icon "Dynamic Content Wrapper" at bounding box center [256, 65] width 11 height 9
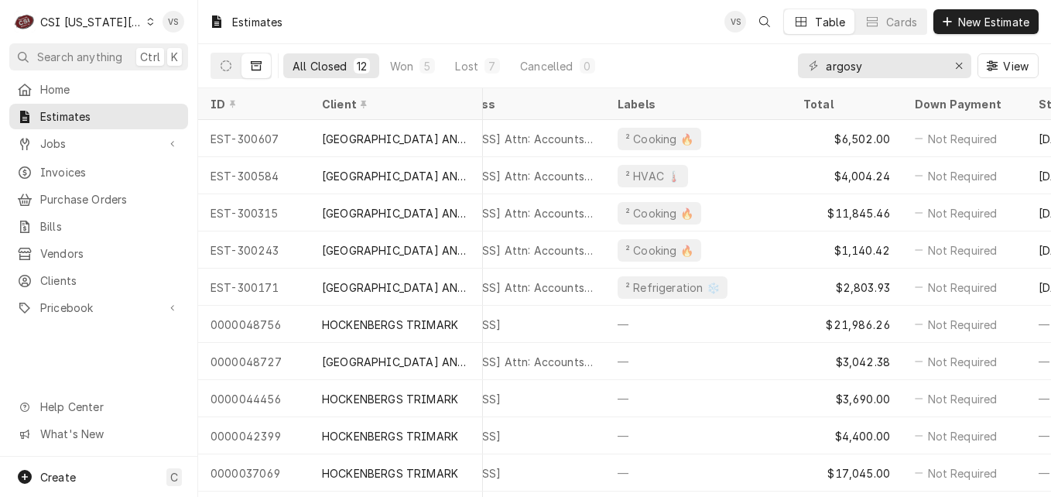
scroll to position [0, 0]
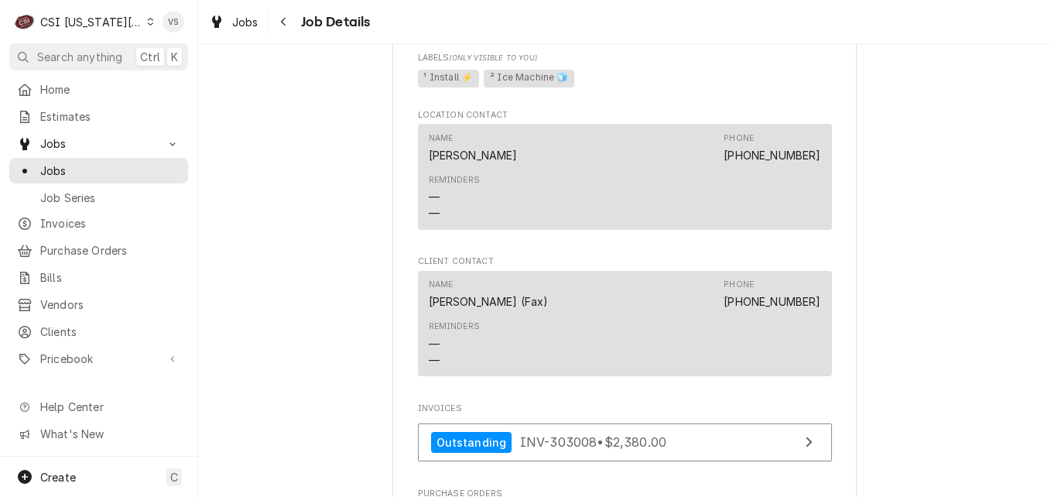
scroll to position [1625, 0]
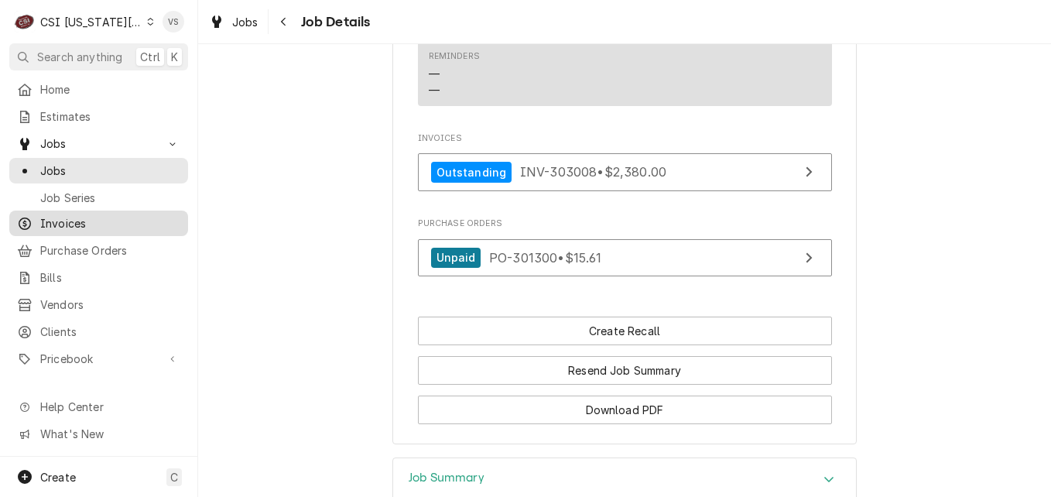
click at [58, 226] on div "Invoices" at bounding box center [98, 223] width 173 height 19
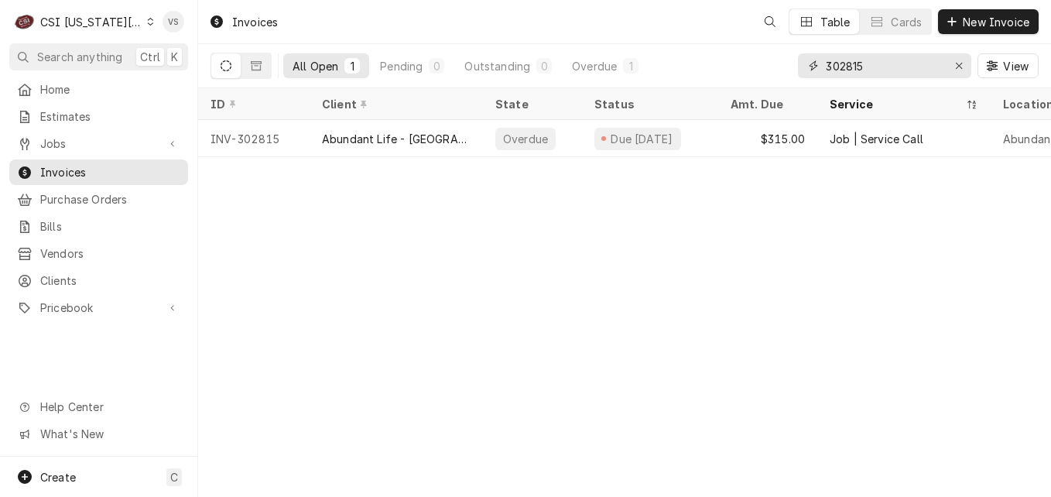
click at [869, 67] on input "302815" at bounding box center [884, 65] width 116 height 25
drag, startPoint x: 869, startPoint y: 67, endPoint x: 765, endPoint y: 75, distance: 104.0
click at [766, 75] on div "All Open 1 Pending 0 Outstanding 0 Overdue 1 302815 View" at bounding box center [624, 65] width 828 height 43
type input "3"
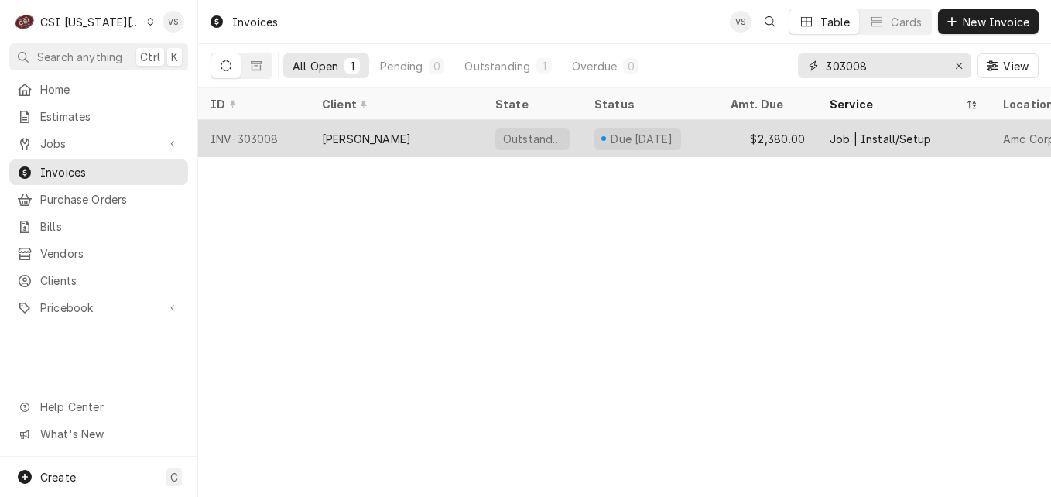
type input "303008"
click at [438, 135] on div "[PERSON_NAME]" at bounding box center [395, 138] width 173 height 37
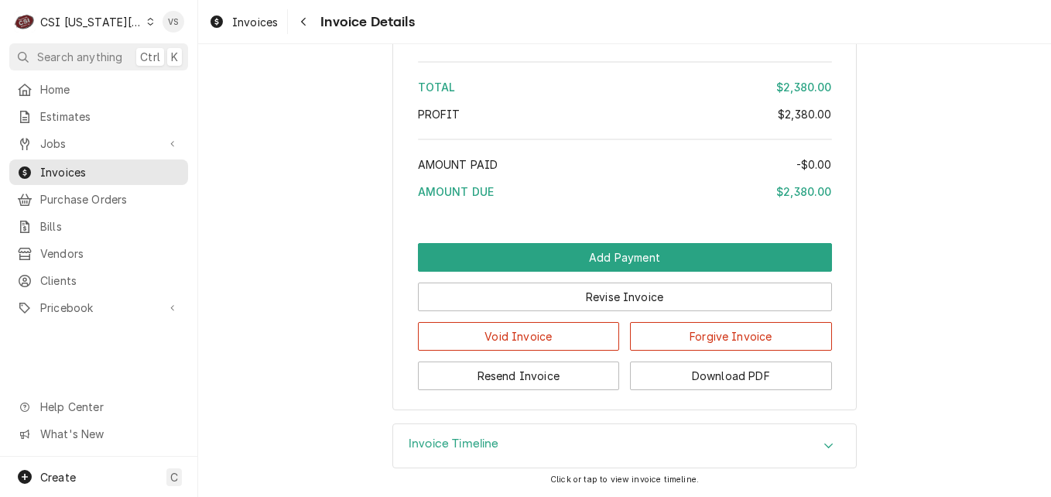
scroll to position [3091, 0]
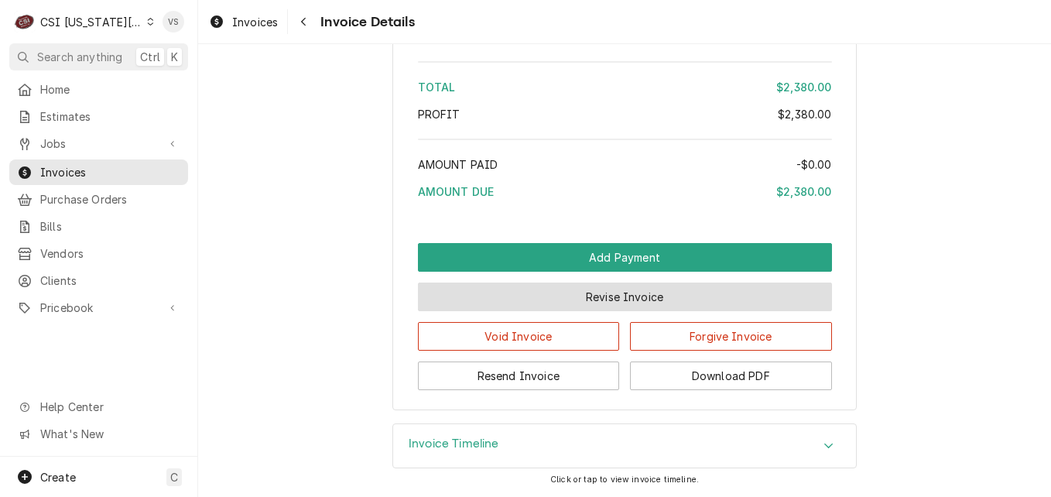
click at [580, 303] on button "Revise Invoice" at bounding box center [625, 296] width 414 height 29
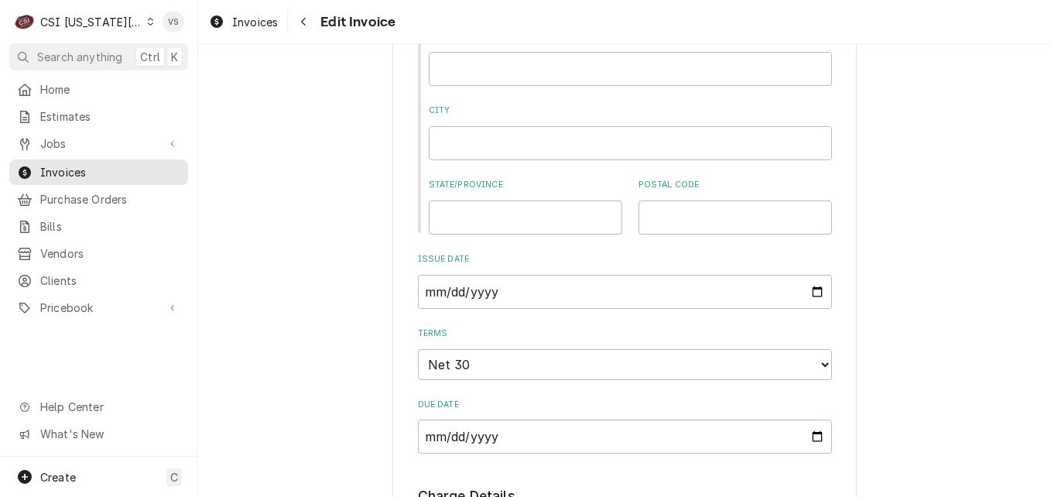
scroll to position [1470, 0]
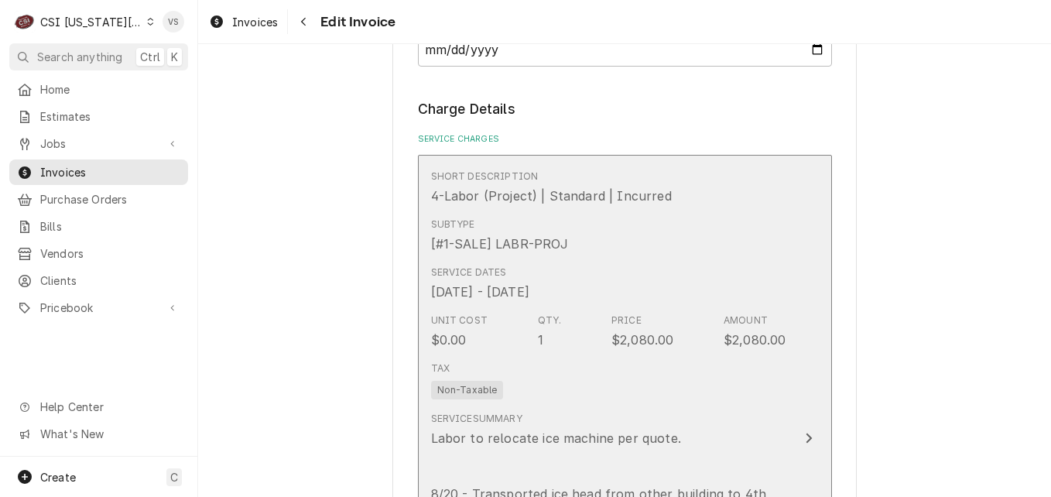
click at [636, 211] on div "Subtype [#1-SALE] LABR-PROJ" at bounding box center [608, 235] width 355 height 48
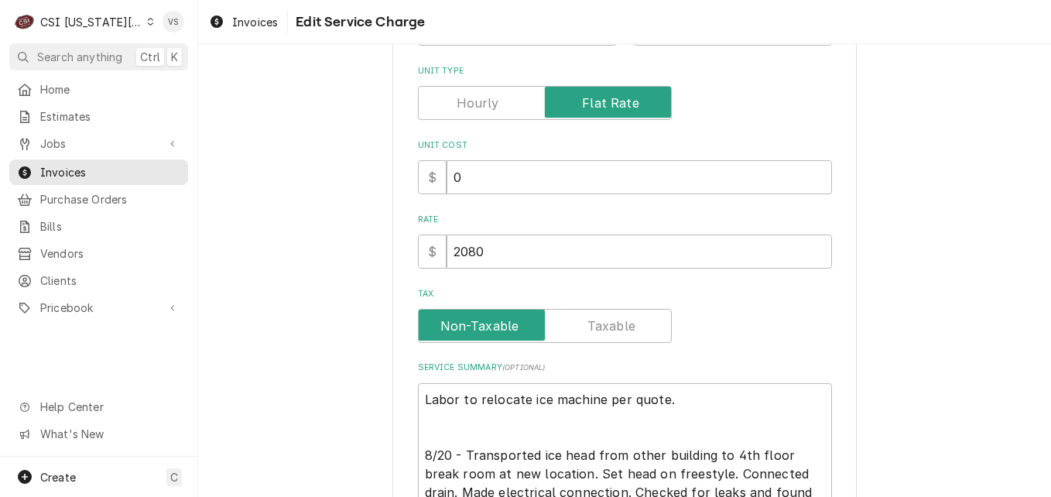
scroll to position [350, 0]
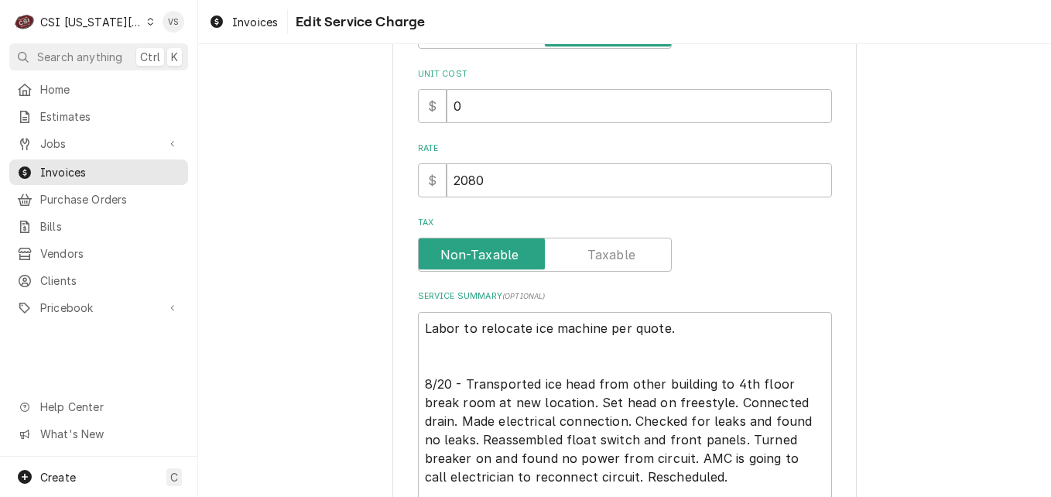
type textarea "x"
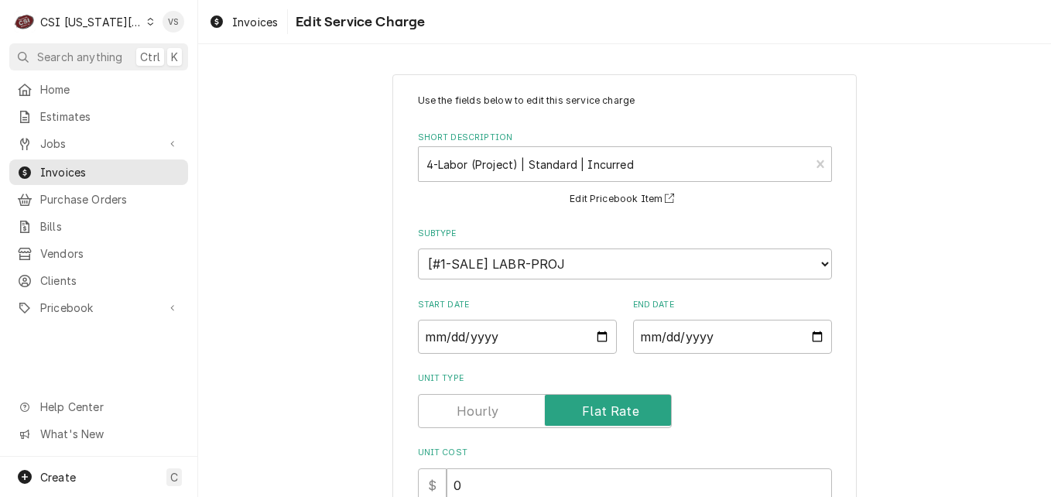
scroll to position [309, 0]
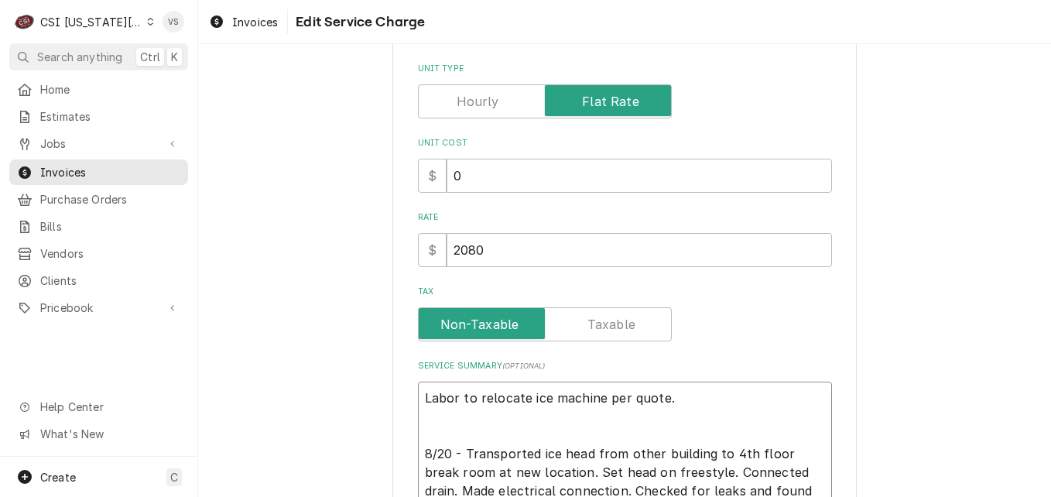
type textarea "Labor to relocate ice machine per quote. 8/20 - Transported ice head from other…"
paste textarea "PO 00044293"
type textarea "x"
type textarea "PO 00044293 Labor to relocate ice machine per quote. 8/20 - Transported ice hea…"
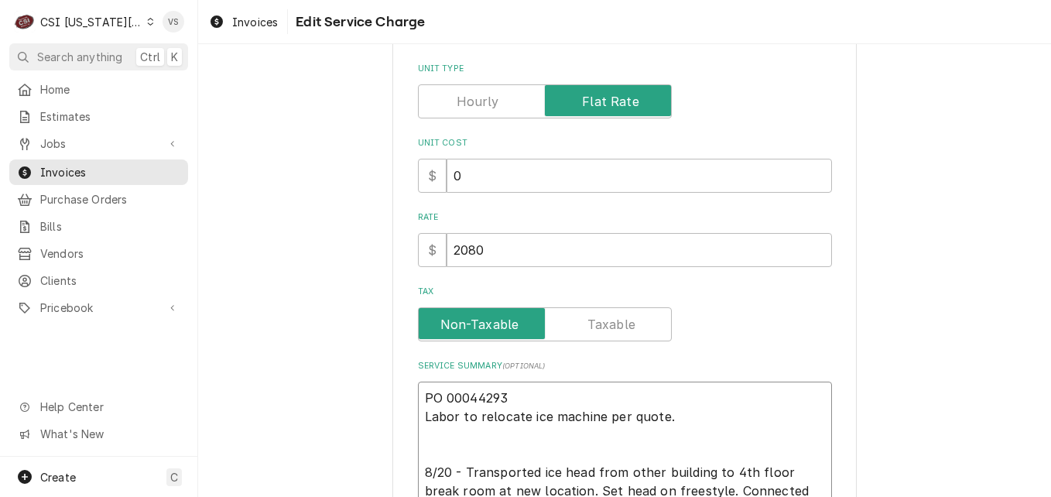
type textarea "x"
drag, startPoint x: 526, startPoint y: 397, endPoint x: 415, endPoint y: 398, distance: 110.6
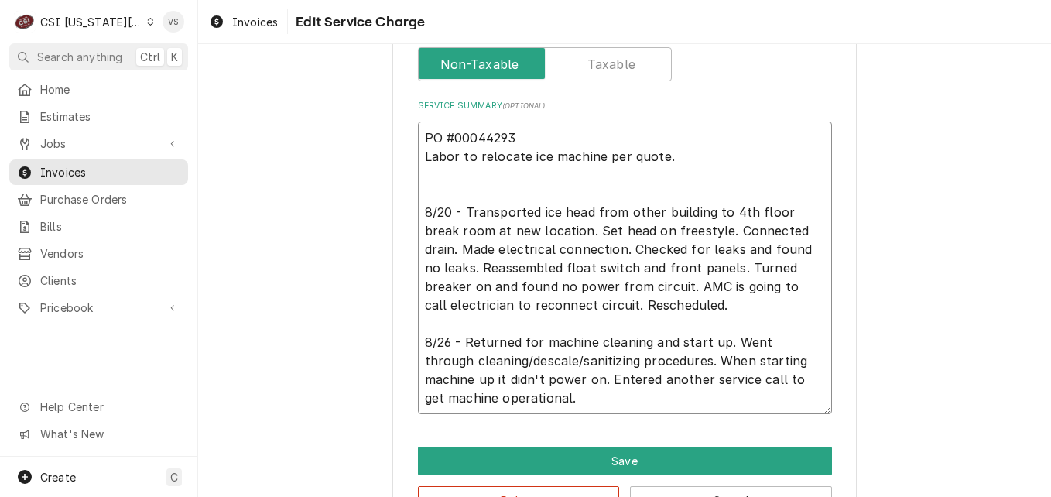
scroll to position [621, 0]
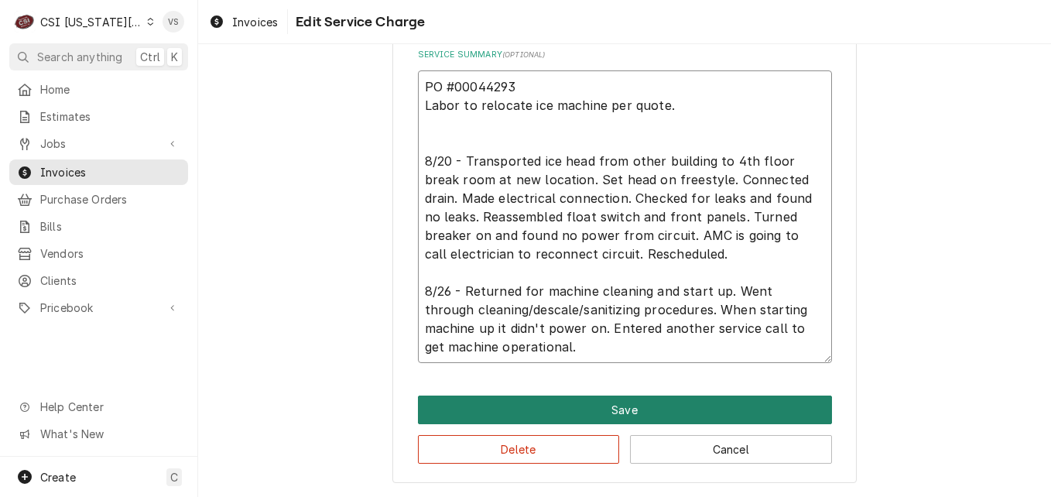
type textarea "PO #00044293 Labor to relocate ice machine per quote. 8/20 - Transported ice he…"
click at [590, 406] on button "Save" at bounding box center [625, 409] width 414 height 29
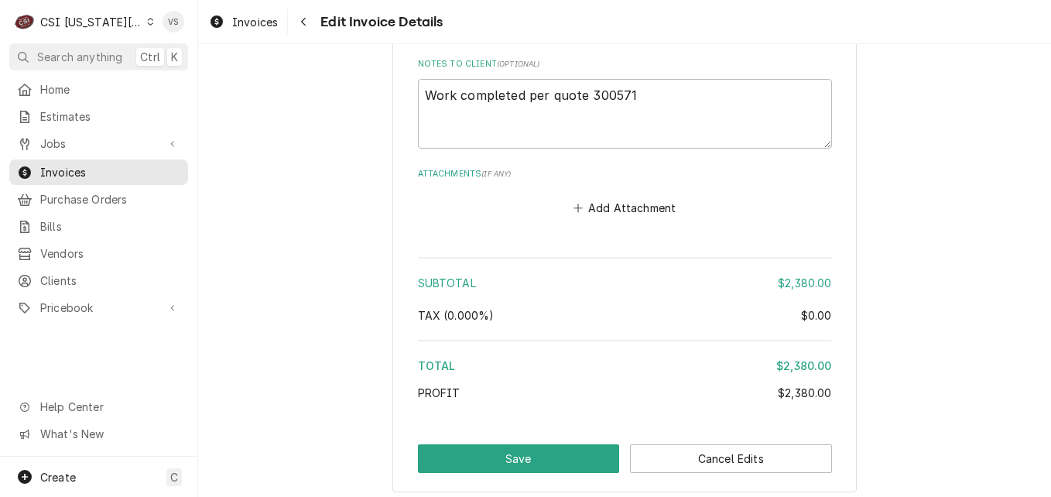
scroll to position [3160, 0]
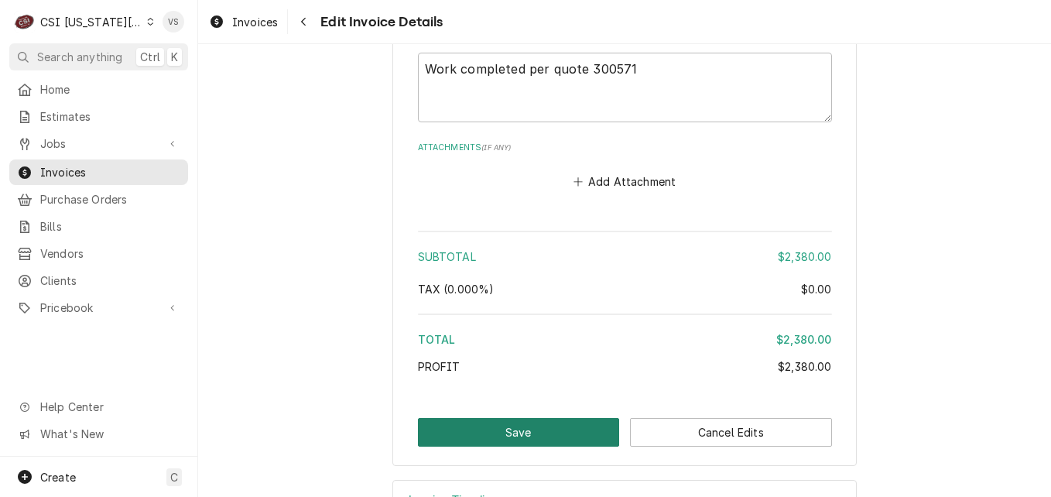
click at [558, 418] on button "Save" at bounding box center [519, 432] width 202 height 29
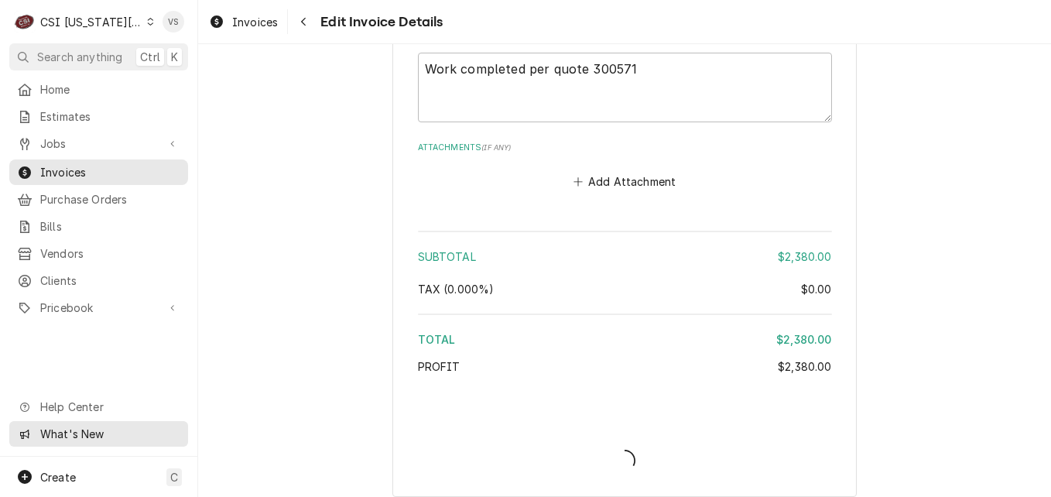
type textarea "x"
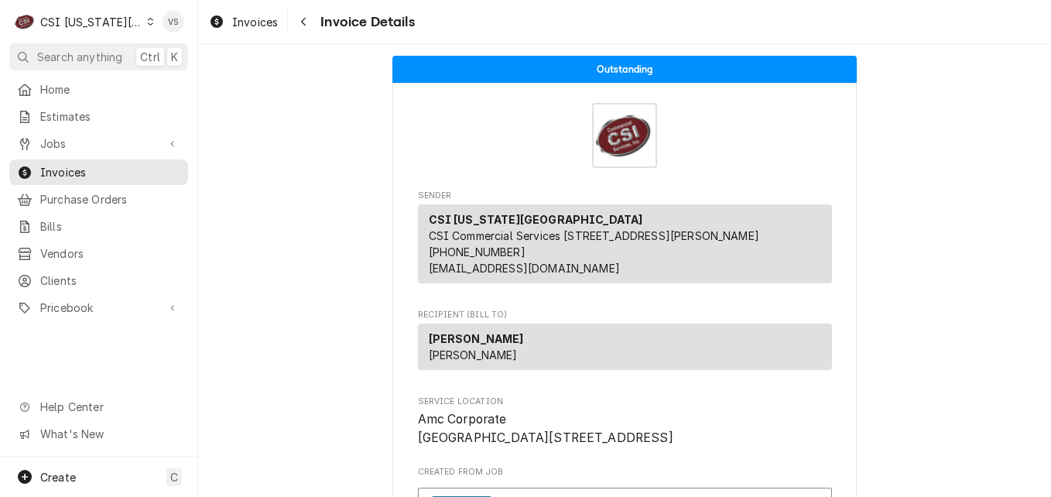
scroll to position [542, 0]
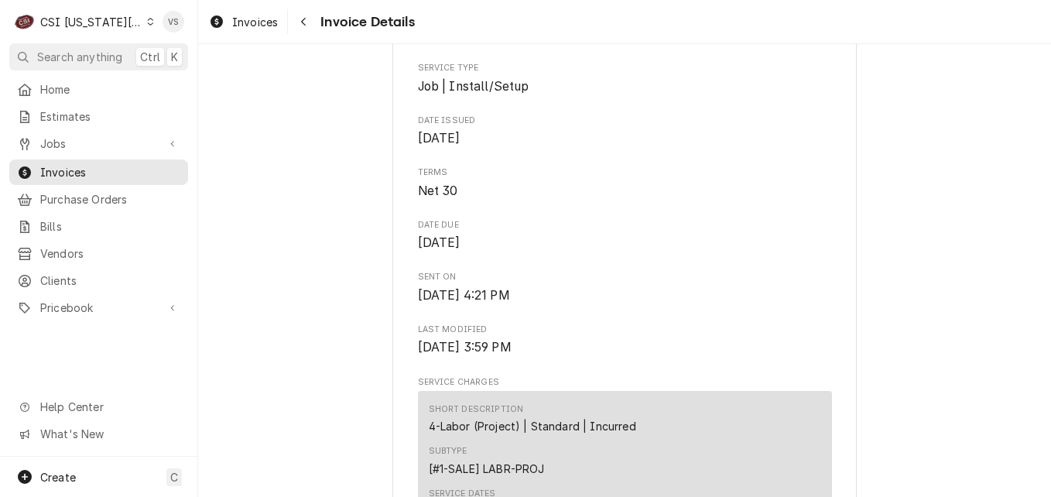
click at [147, 22] on icon "Dynamic Content Wrapper" at bounding box center [150, 22] width 7 height 8
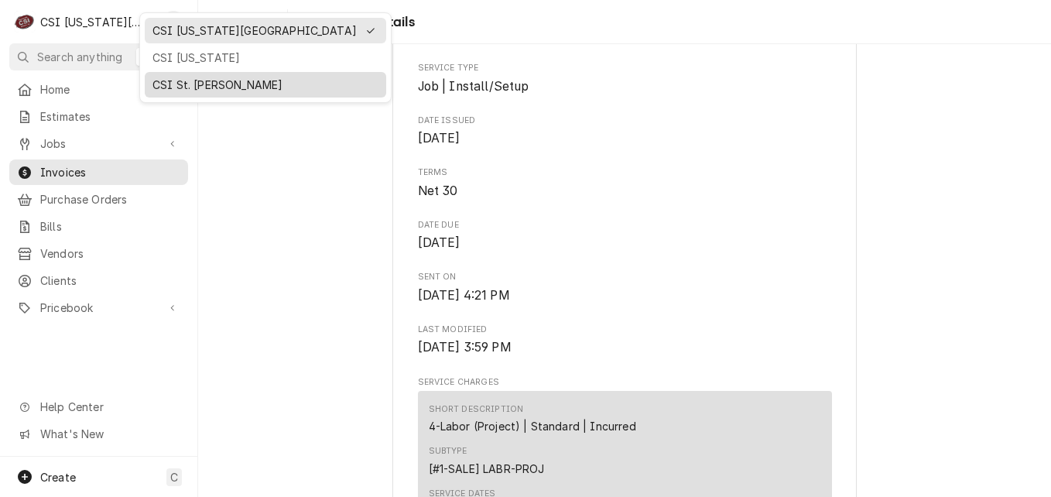
click at [159, 83] on div "CSI St. Louis" at bounding box center [265, 85] width 226 height 16
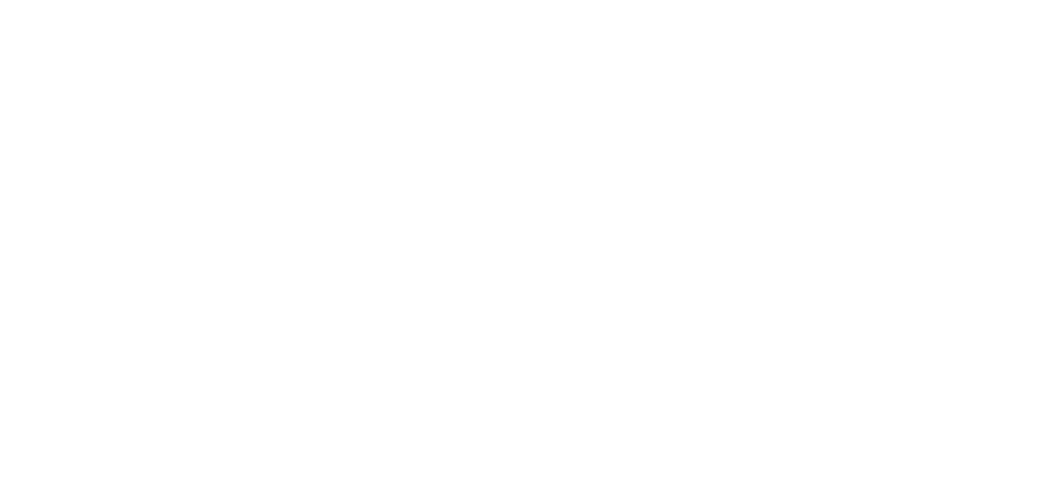
click at [106, 169] on div "Dynamic Content Wrapper" at bounding box center [525, 248] width 1051 height 497
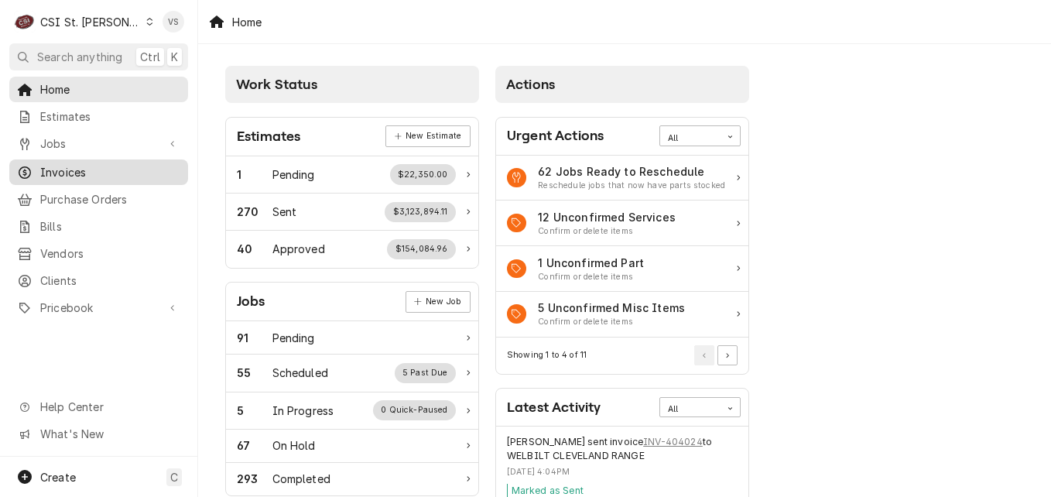
click at [86, 164] on span "Invoices" at bounding box center [110, 172] width 140 height 16
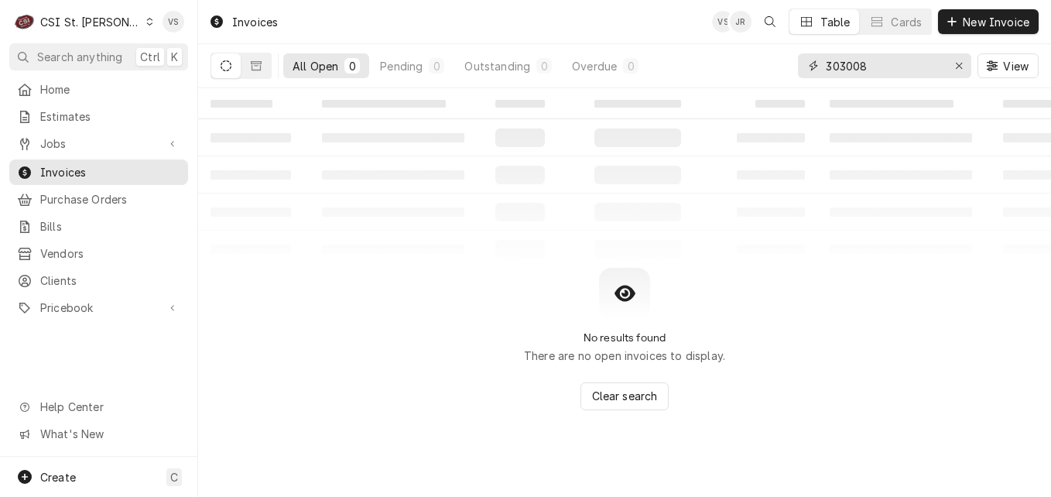
drag, startPoint x: 887, startPoint y: 66, endPoint x: 638, endPoint y: 182, distance: 274.8
click at [794, 67] on div "All Open 0 Pending 0 Outstanding 0 Overdue 0 303008 View" at bounding box center [624, 65] width 828 height 43
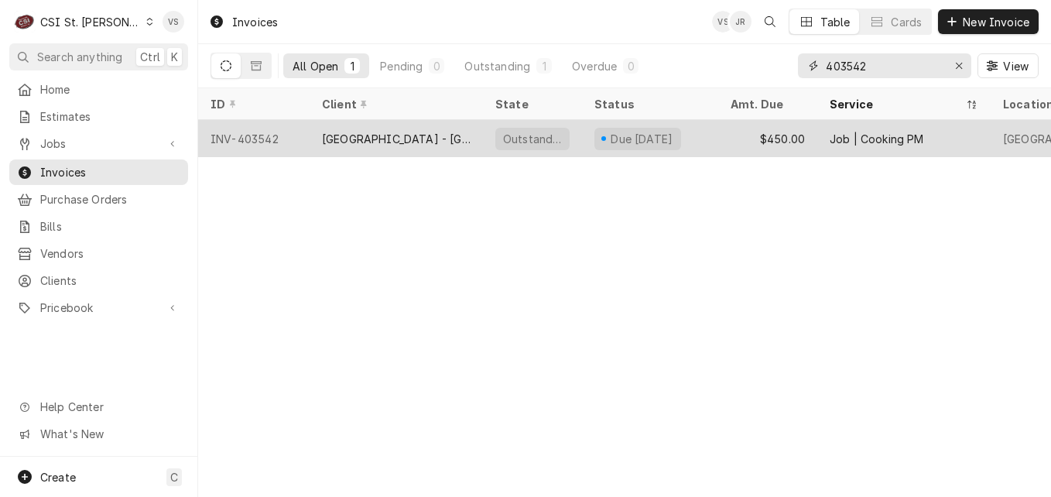
type input "403542"
click at [382, 136] on div "[GEOGRAPHIC_DATA] - [GEOGRAPHIC_DATA]" at bounding box center [396, 139] width 149 height 16
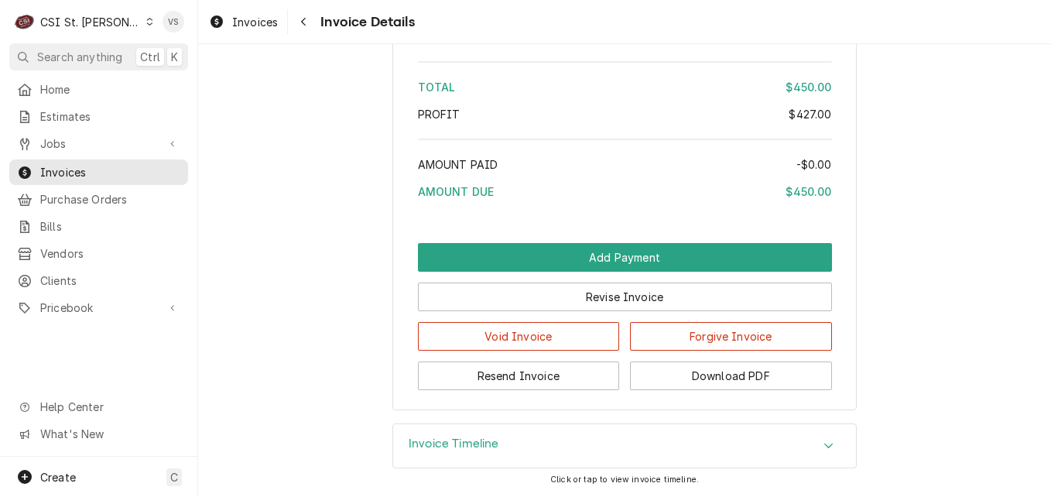
scroll to position [3337, 0]
click at [695, 368] on button "Download PDF" at bounding box center [731, 375] width 202 height 29
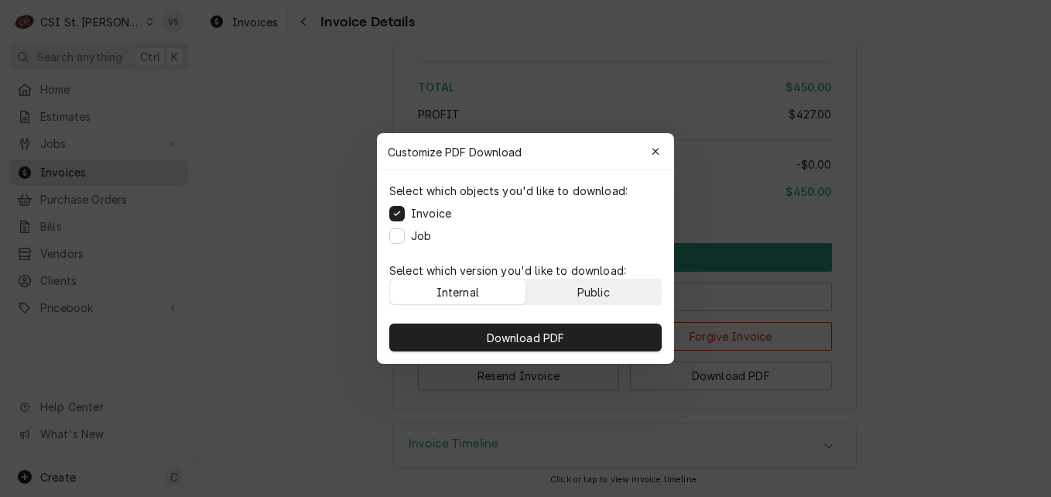
click at [623, 289] on button "Public" at bounding box center [593, 291] width 135 height 25
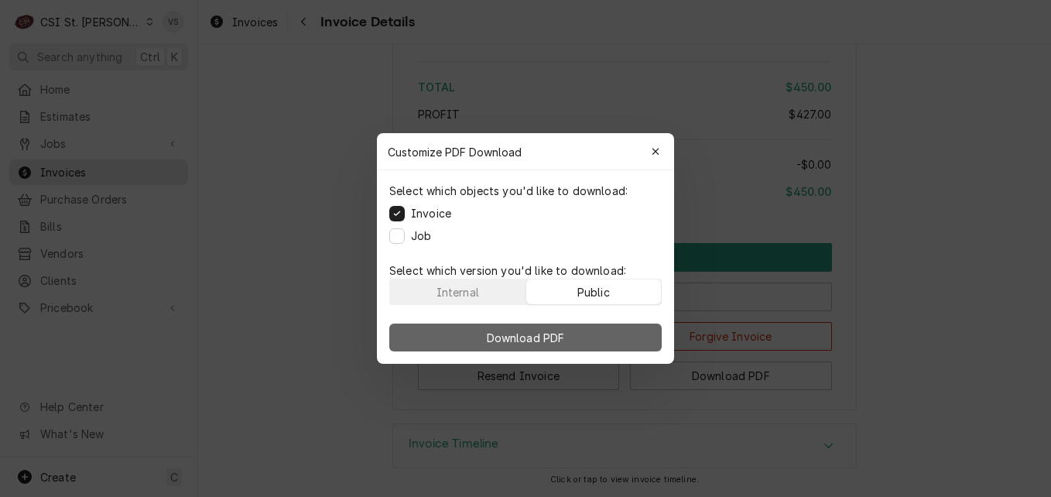
click at [596, 340] on button "Download PDF" at bounding box center [525, 337] width 272 height 28
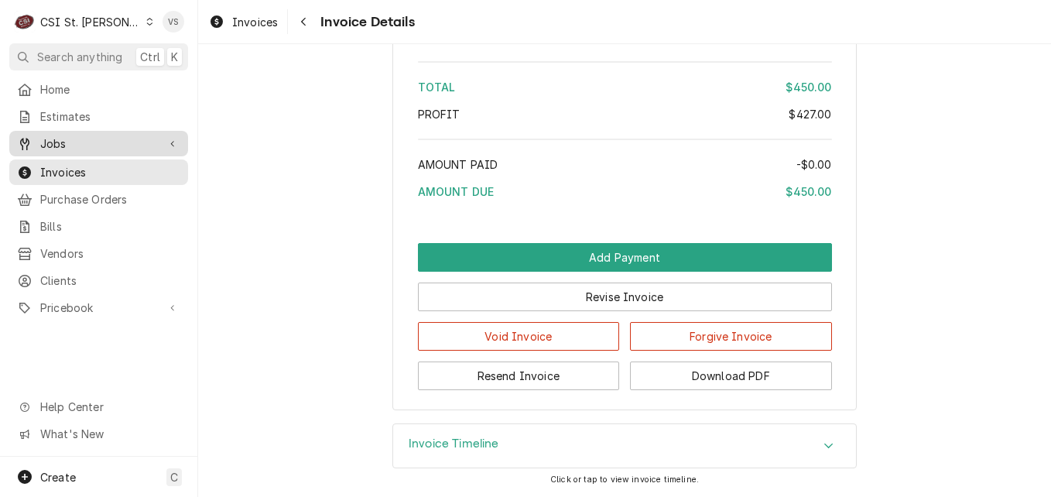
click at [59, 138] on span "Jobs" at bounding box center [98, 143] width 117 height 16
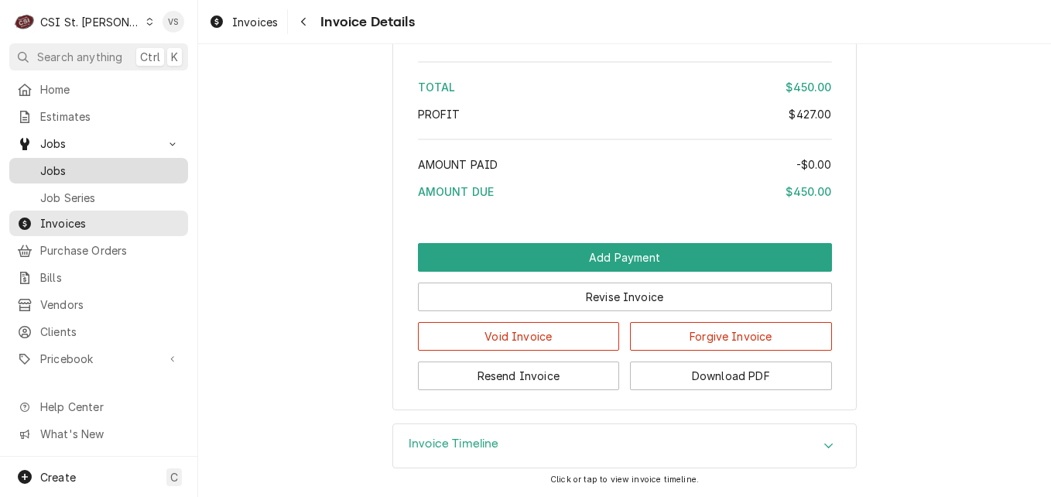
click at [64, 162] on span "Jobs" at bounding box center [110, 170] width 140 height 16
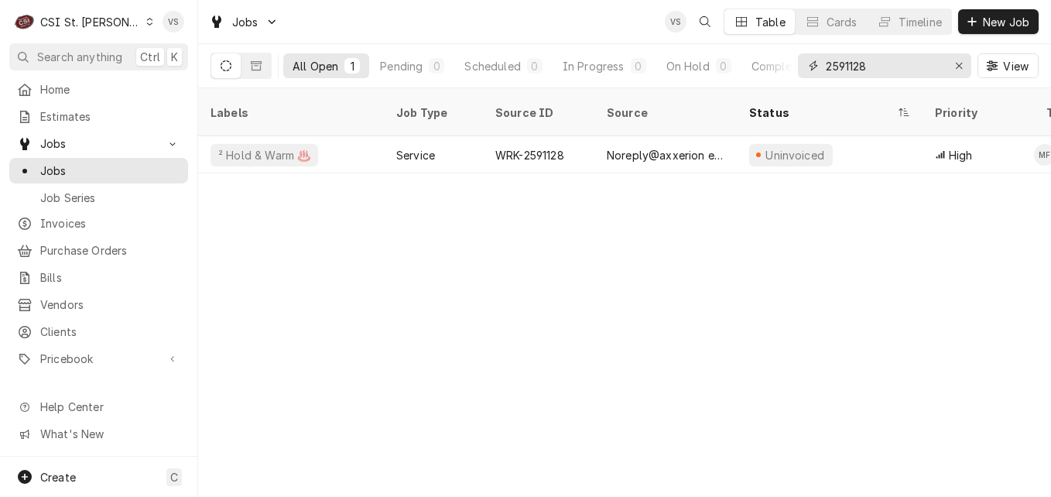
drag, startPoint x: 877, startPoint y: 67, endPoint x: 827, endPoint y: 70, distance: 50.4
click at [789, 70] on div "All Open 1 Pending 0 Scheduled 0 In Progress 0 On Hold 0 Completed 1 2591128 Vi…" at bounding box center [624, 65] width 828 height 43
type input "OUR [DEMOGRAPHIC_DATA] OF"
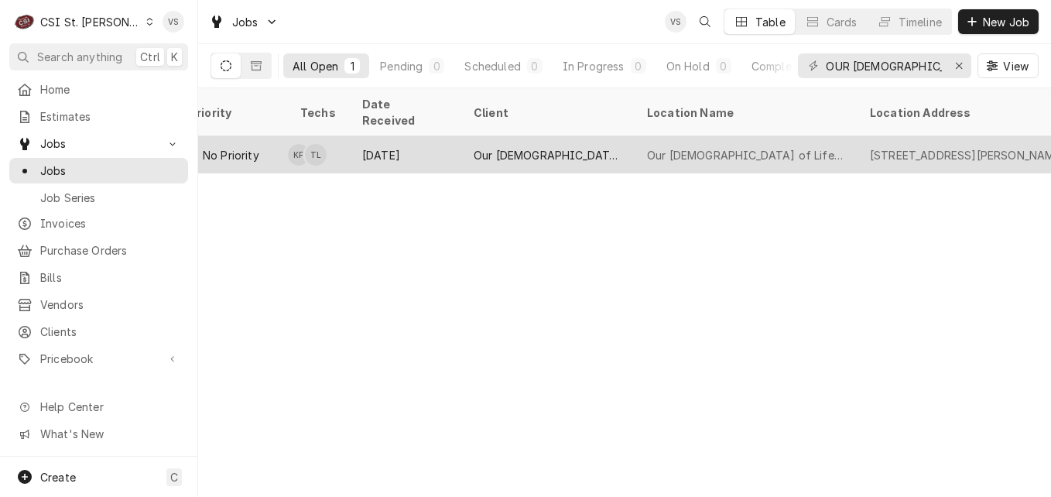
click at [429, 136] on div "Aug 28" at bounding box center [405, 154] width 111 height 37
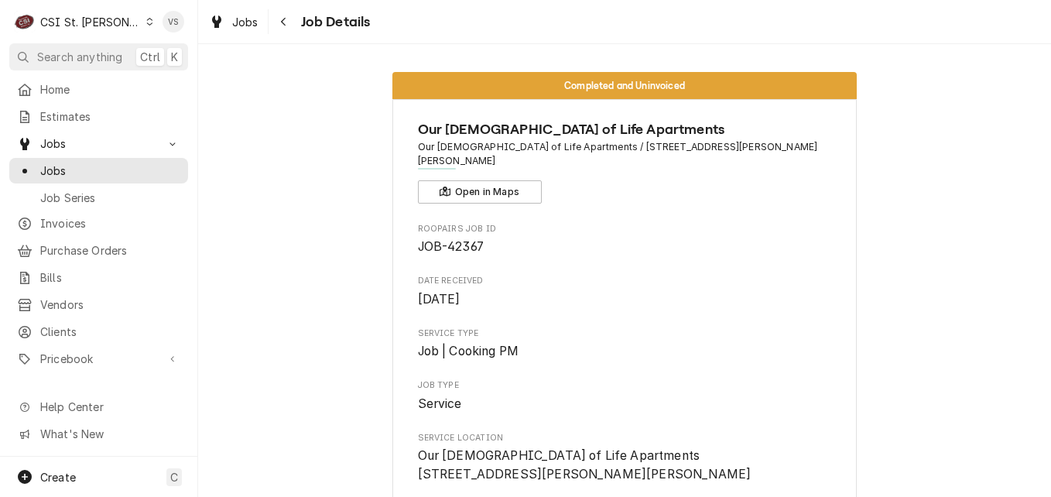
scroll to position [464, 0]
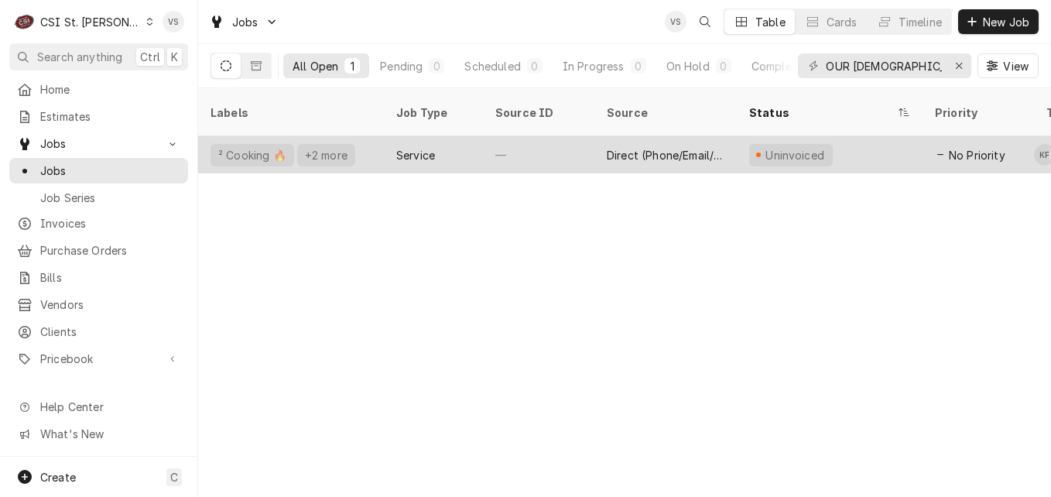
click at [468, 138] on div "Service" at bounding box center [433, 154] width 99 height 37
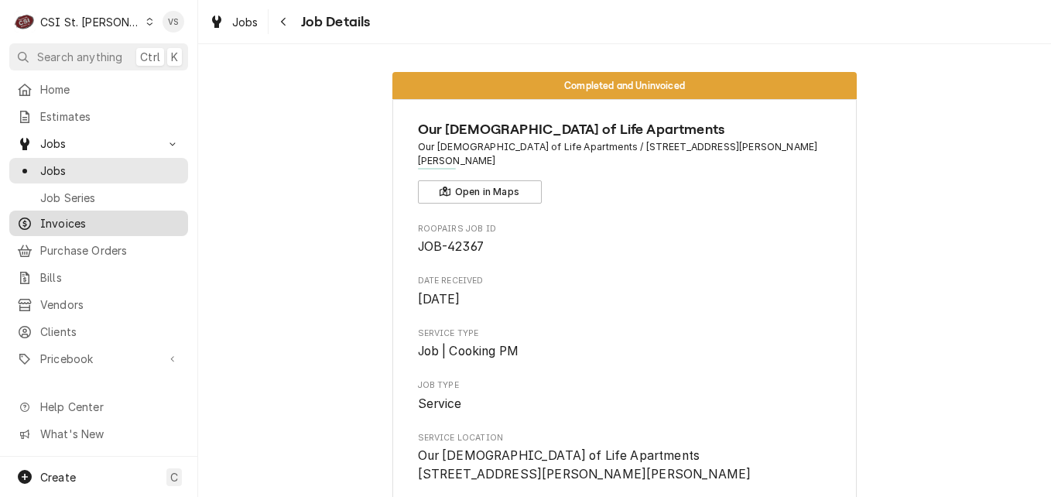
click at [59, 217] on span "Invoices" at bounding box center [110, 223] width 140 height 16
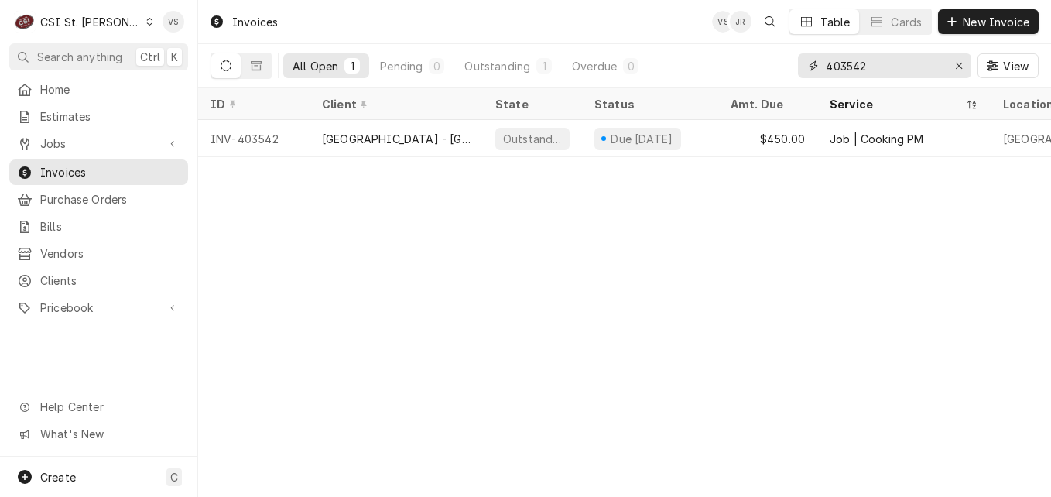
click at [849, 66] on input "403542" at bounding box center [884, 65] width 116 height 25
click at [864, 65] on input "403542" at bounding box center [884, 65] width 116 height 25
click at [870, 63] on input "403542" at bounding box center [884, 65] width 116 height 25
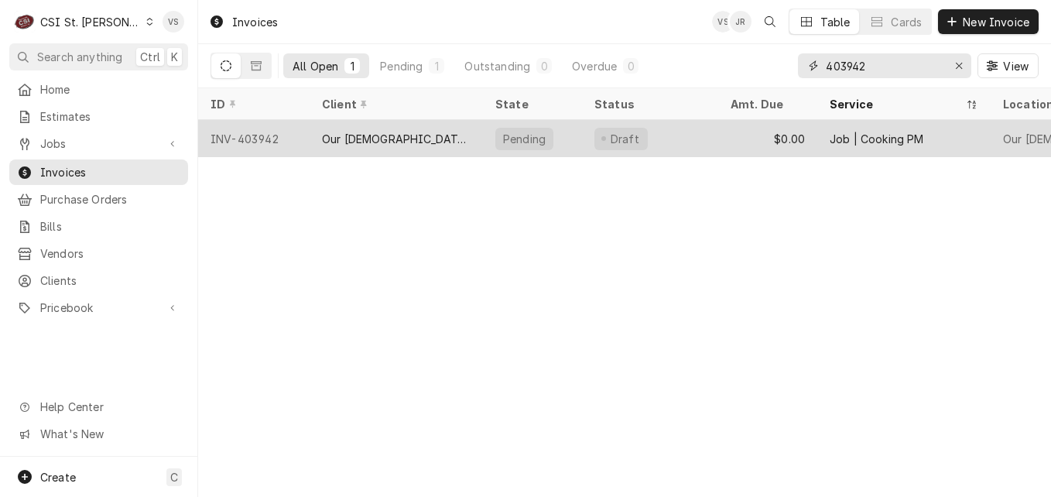
type input "403942"
click at [393, 140] on div "Our [DEMOGRAPHIC_DATA] of Life Apartments" at bounding box center [396, 139] width 149 height 16
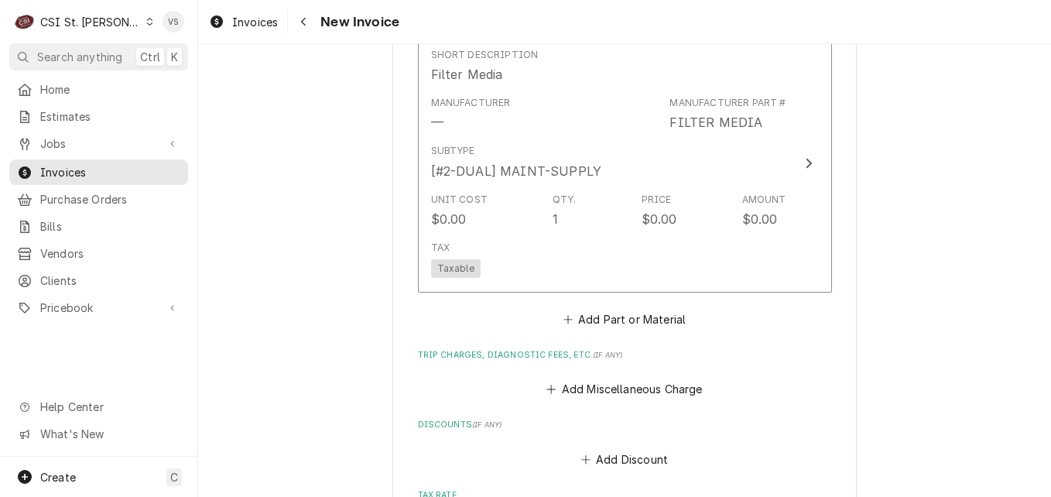
scroll to position [2476, 0]
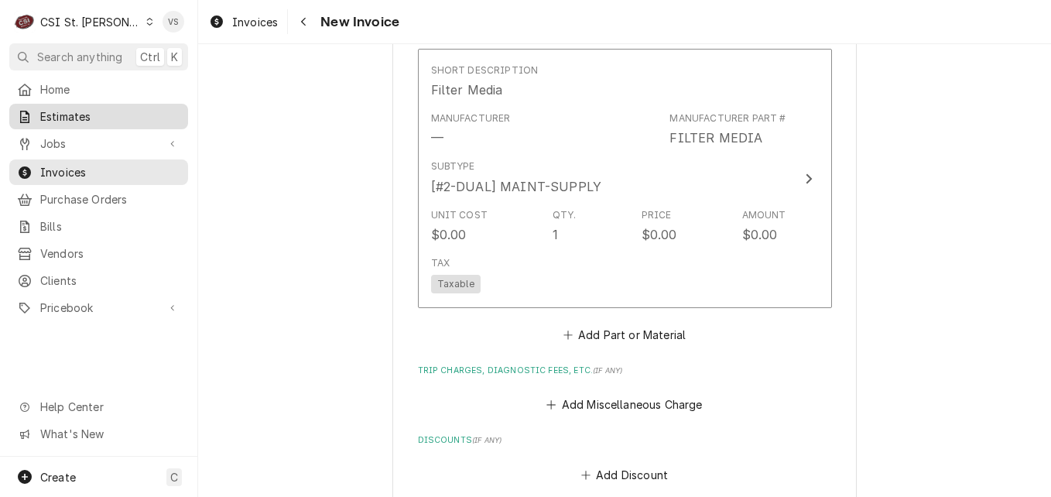
click at [87, 118] on span "Estimates" at bounding box center [110, 116] width 140 height 16
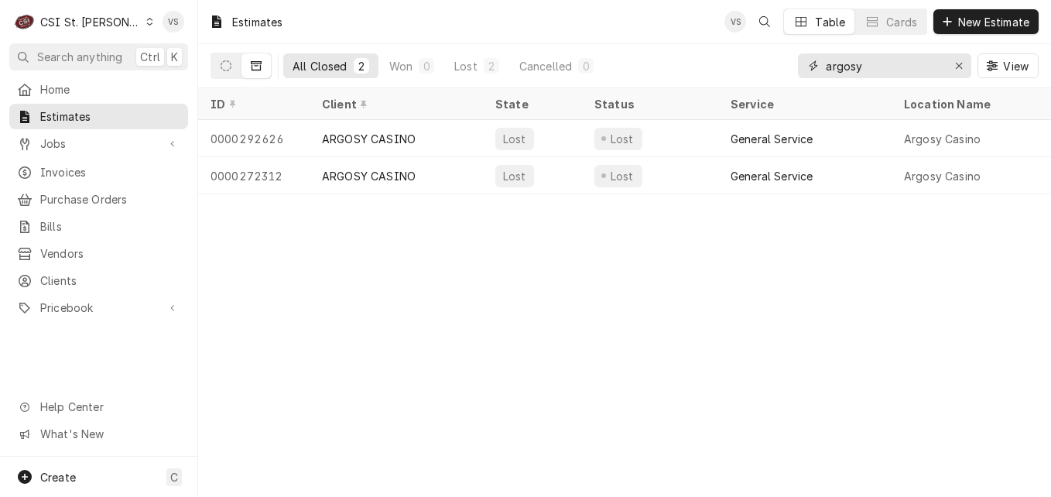
drag, startPoint x: 867, startPoint y: 66, endPoint x: 773, endPoint y: 70, distance: 93.7
click at [773, 70] on div "All Closed 2 Won 0 Lost 2 Cancelled 0 argosy View" at bounding box center [624, 65] width 828 height 43
type input "4"
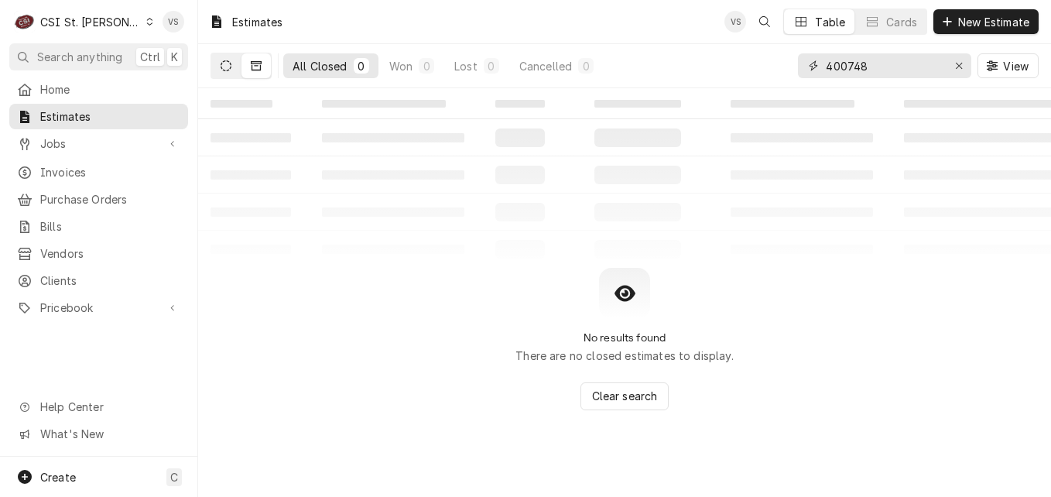
type input "400748"
click at [226, 70] on icon "Dynamic Content Wrapper" at bounding box center [226, 65] width 11 height 11
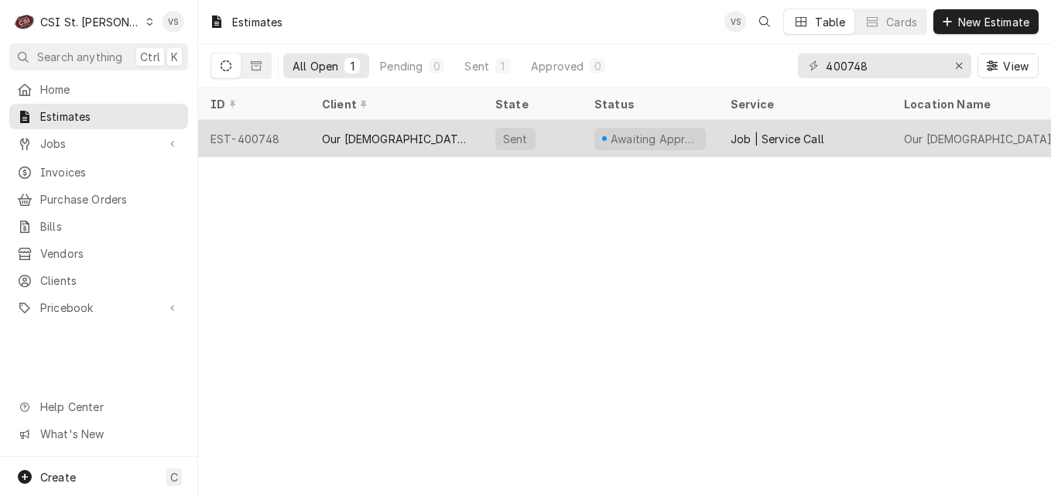
click at [309, 139] on div "Our [DEMOGRAPHIC_DATA] of Life Apartments" at bounding box center [395, 138] width 173 height 37
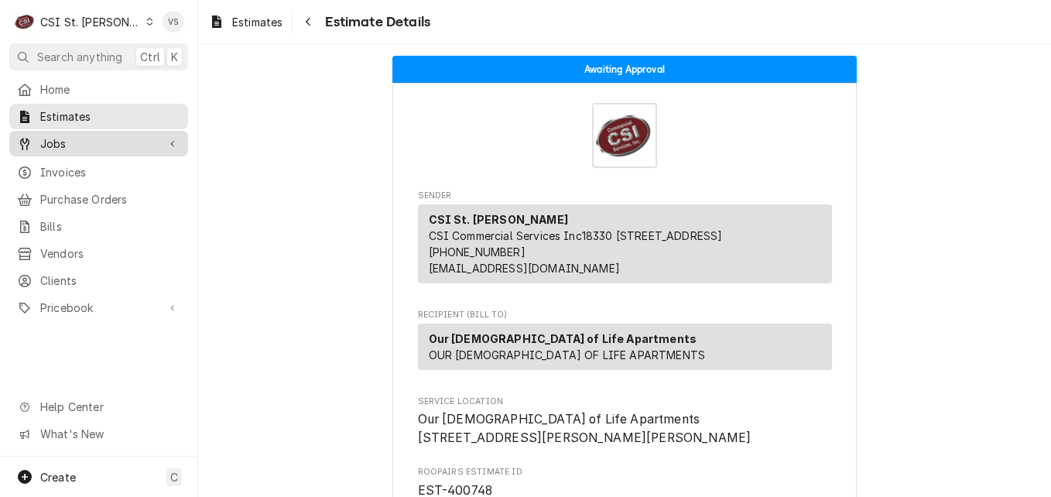
click at [74, 140] on span "Jobs" at bounding box center [98, 143] width 117 height 16
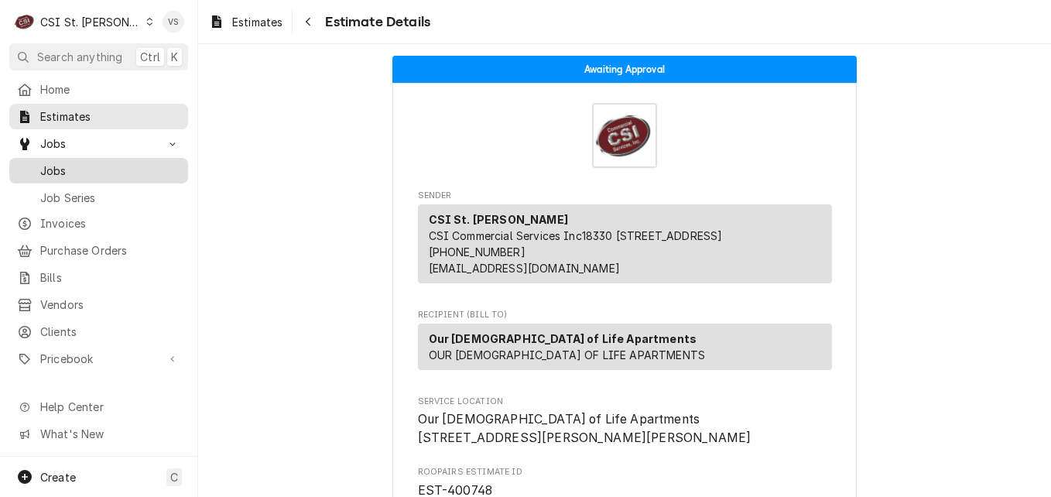
click at [70, 164] on span "Jobs" at bounding box center [110, 170] width 140 height 16
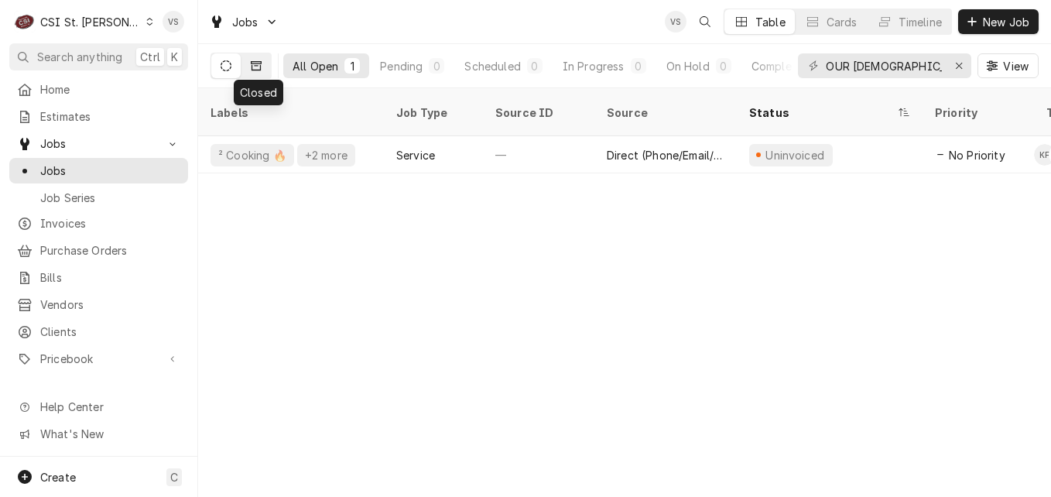
click at [262, 71] on button "Dynamic Content Wrapper" at bounding box center [255, 65] width 29 height 25
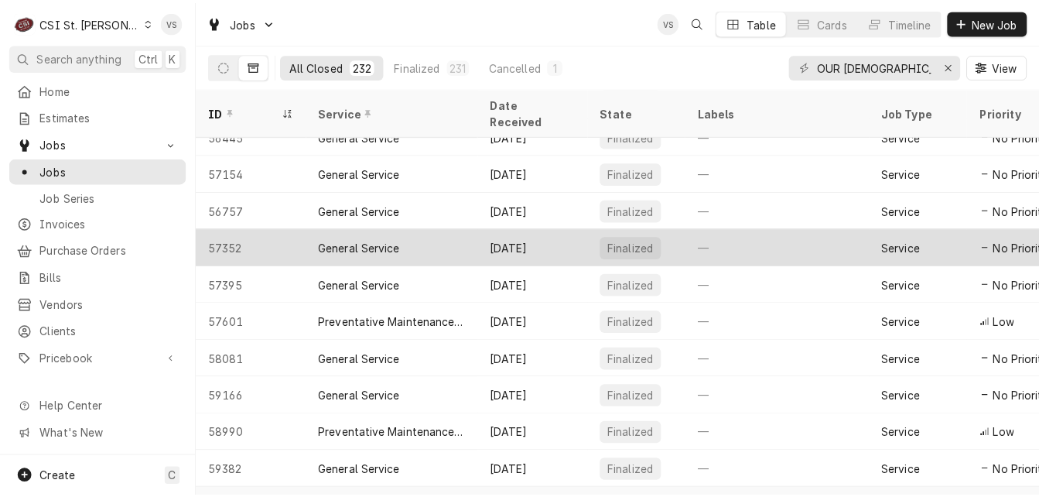
scroll to position [412, 0]
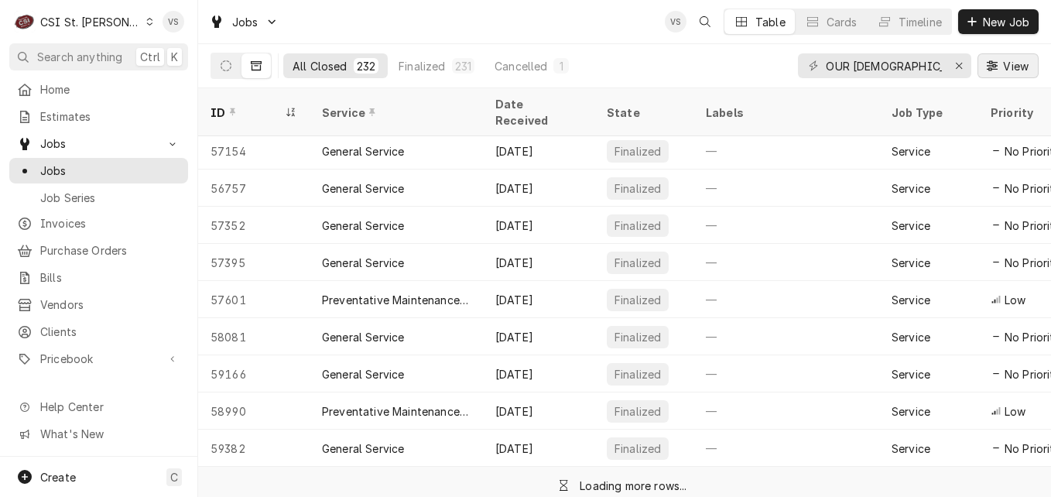
click at [1007, 69] on span "View" at bounding box center [1016, 66] width 32 height 16
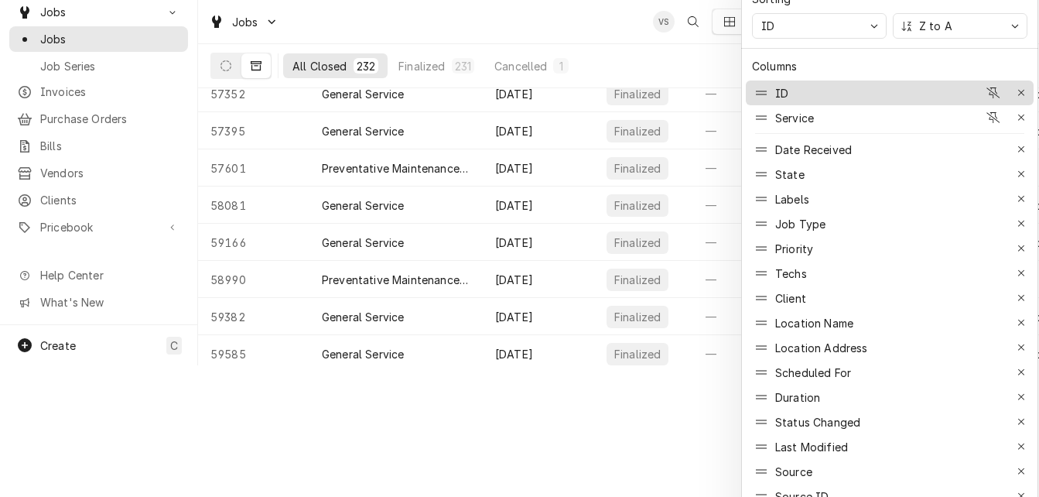
scroll to position [95, 0]
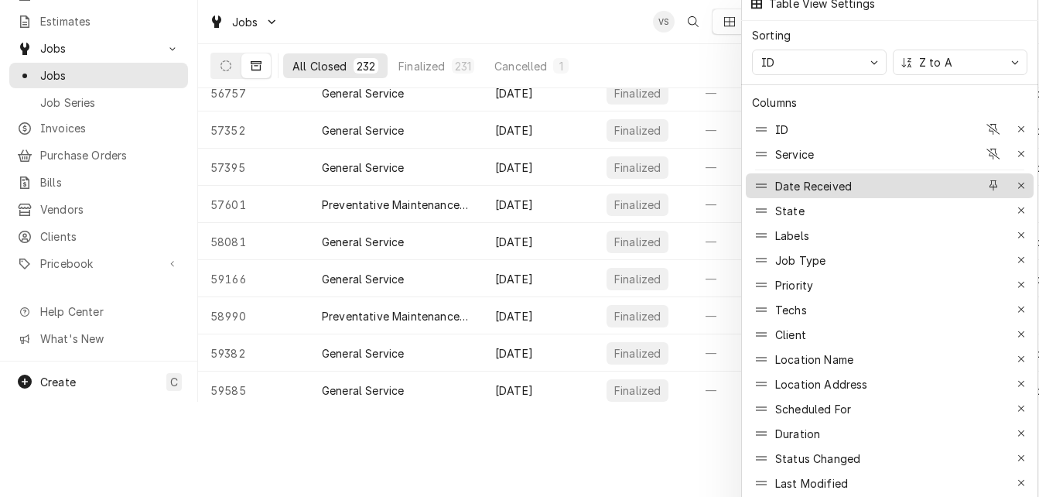
click at [795, 182] on div "Date Received" at bounding box center [813, 186] width 77 height 16
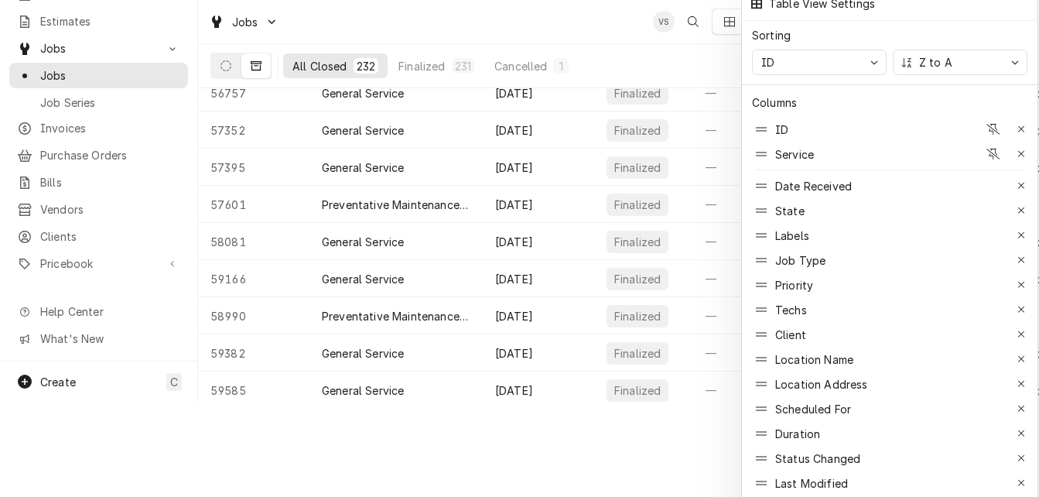
click at [468, 372] on div at bounding box center [519, 248] width 1039 height 497
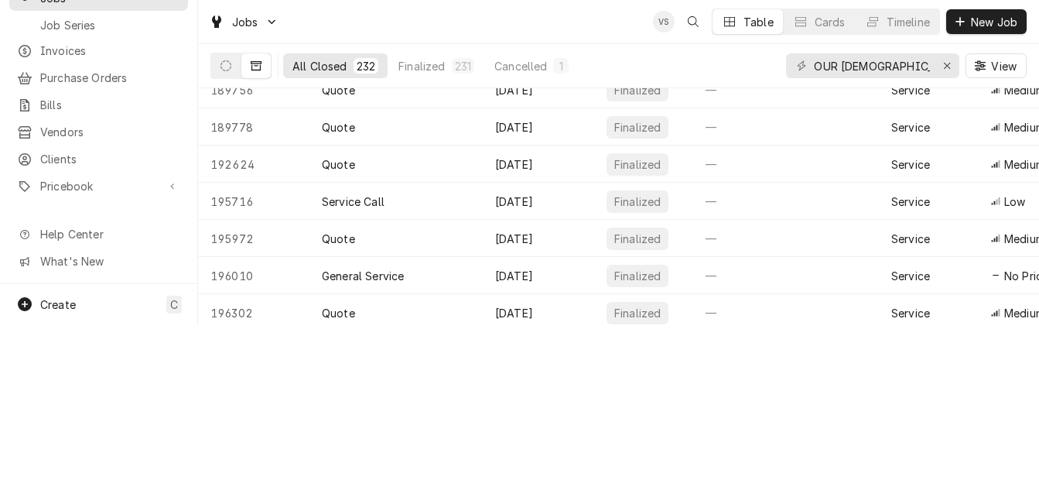
scroll to position [8249, 0]
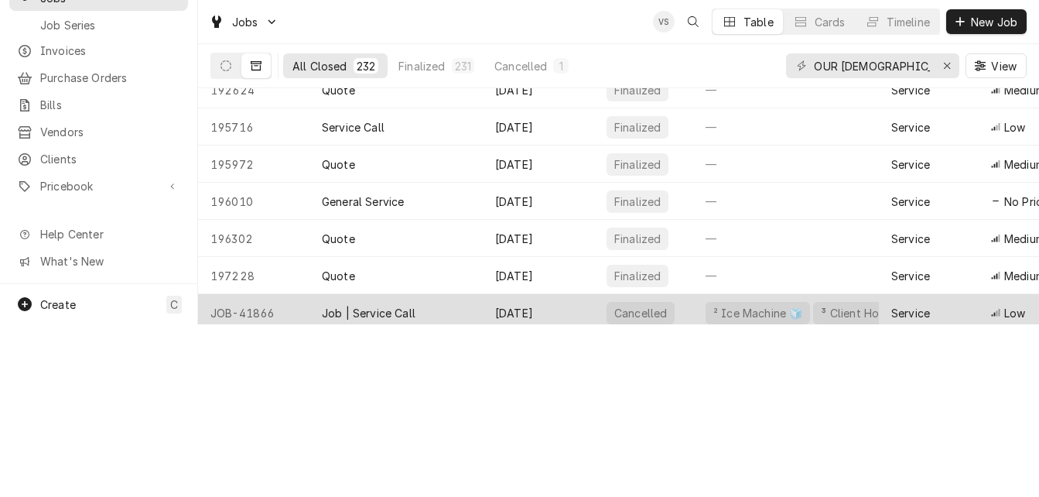
click at [535, 298] on div "Aug 5" at bounding box center [538, 312] width 111 height 37
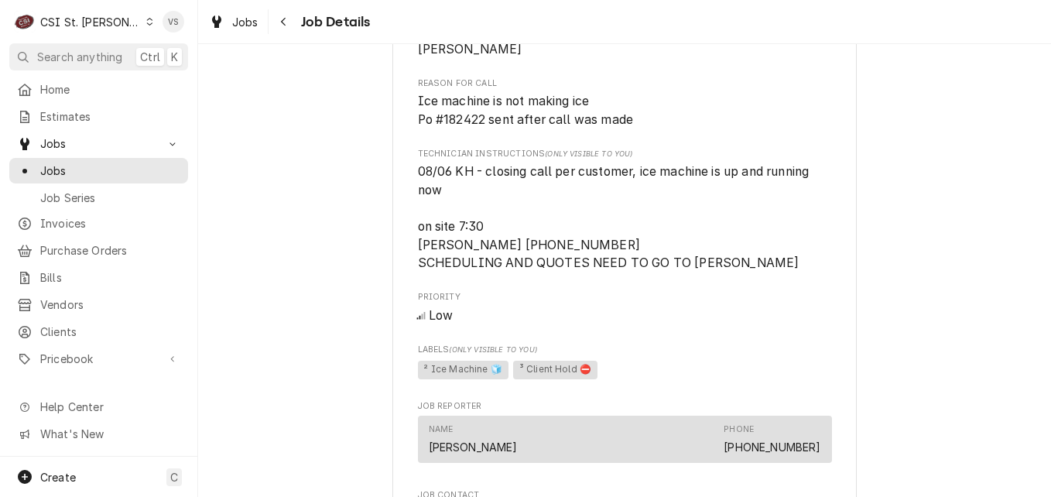
scroll to position [1006, 0]
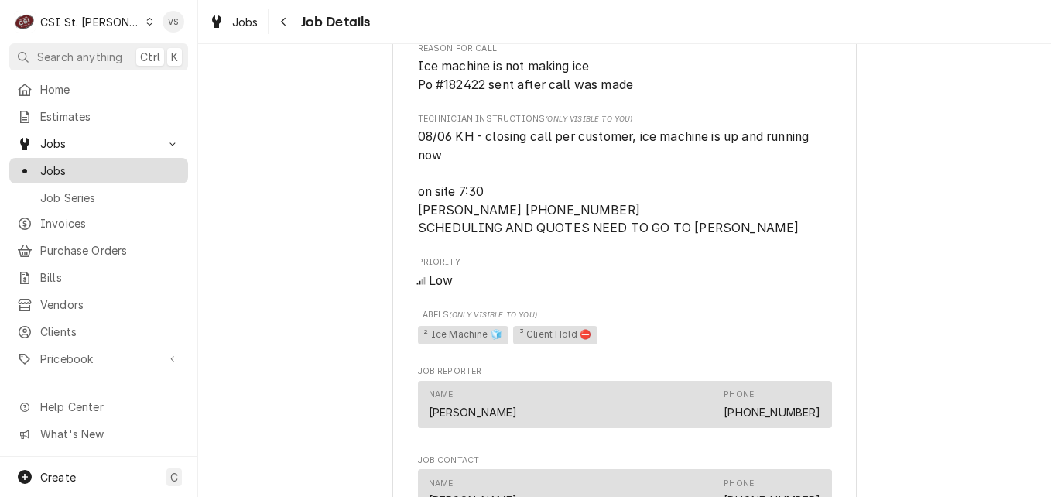
click at [87, 166] on span "Jobs" at bounding box center [110, 170] width 140 height 16
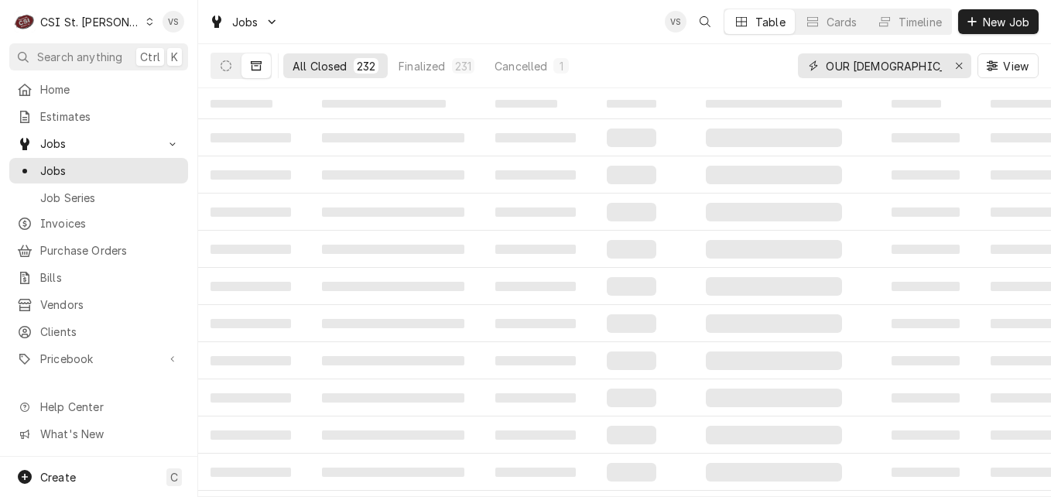
drag, startPoint x: 913, startPoint y: 65, endPoint x: 799, endPoint y: 61, distance: 113.8
click at [799, 61] on div "OUR LADY OF" at bounding box center [884, 65] width 173 height 25
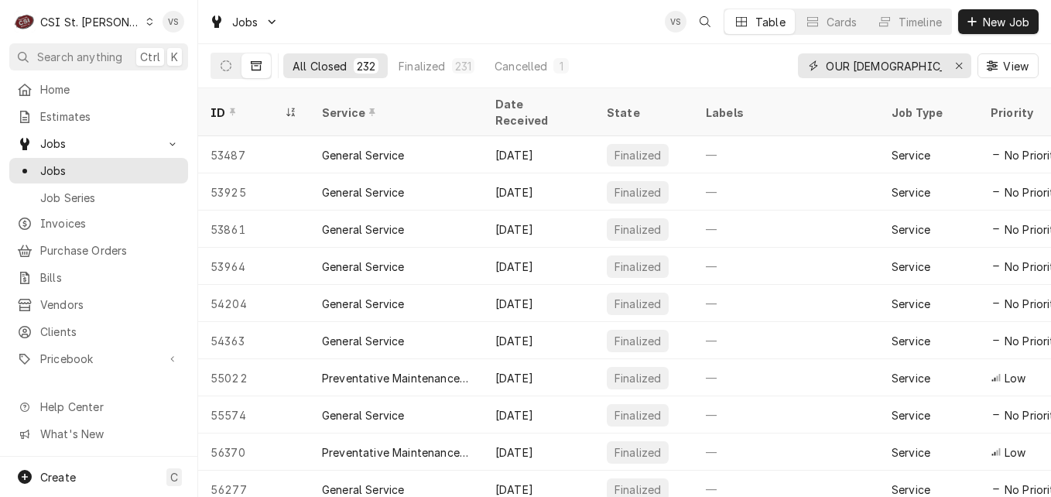
type input "c"
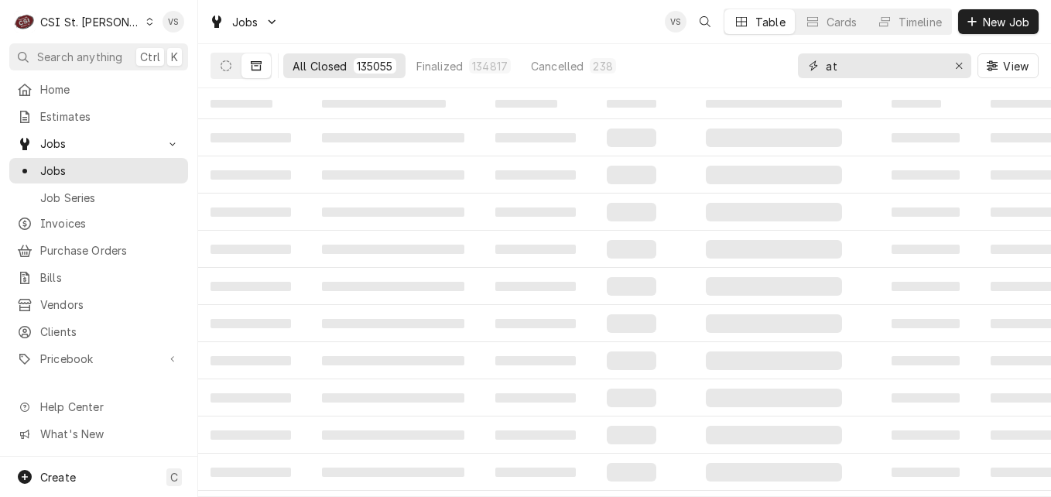
type input "a"
type input "cathedral tower"
click at [225, 69] on icon "Dynamic Content Wrapper" at bounding box center [226, 65] width 11 height 11
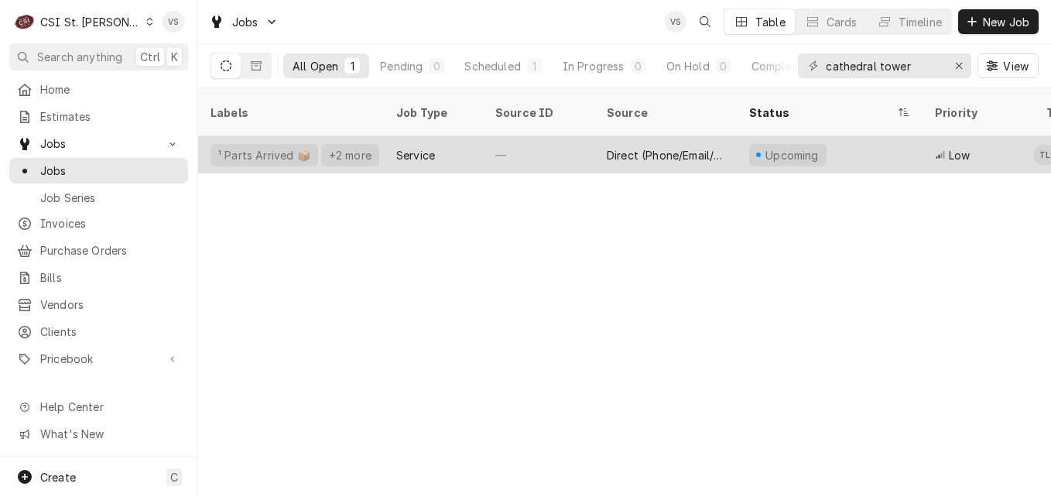
click at [482, 140] on div "Service" at bounding box center [433, 154] width 99 height 37
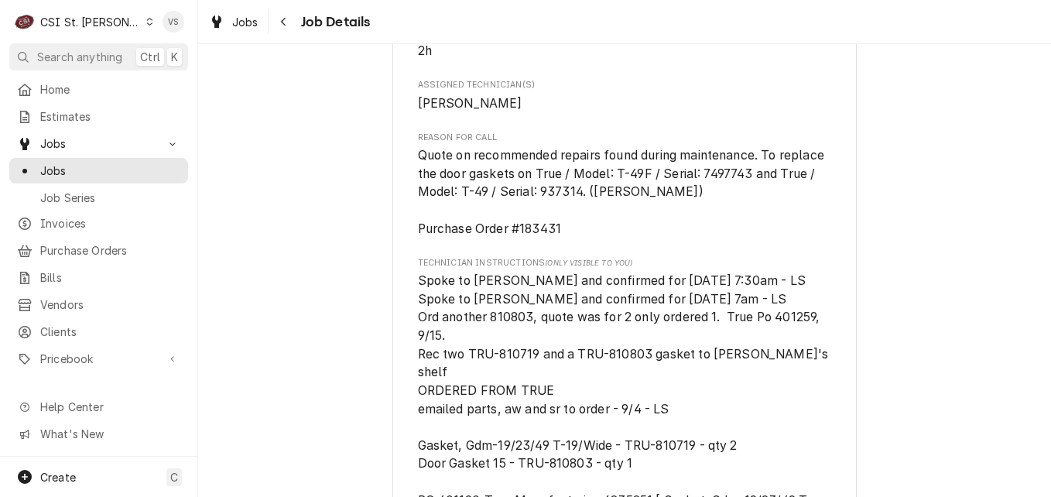
scroll to position [1625, 0]
